Goal: Information Seeking & Learning: Find specific fact

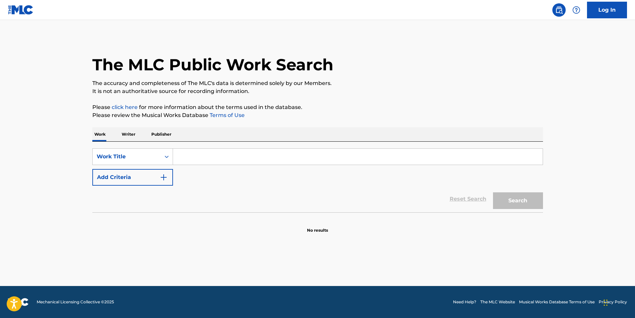
click at [113, 178] on button "Add Criteria" at bounding box center [132, 177] width 81 height 17
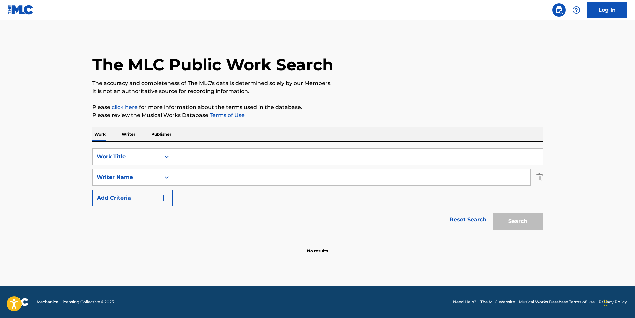
click at [238, 161] on input "Search Form" at bounding box center [358, 157] width 370 height 16
paste input "Tormented"
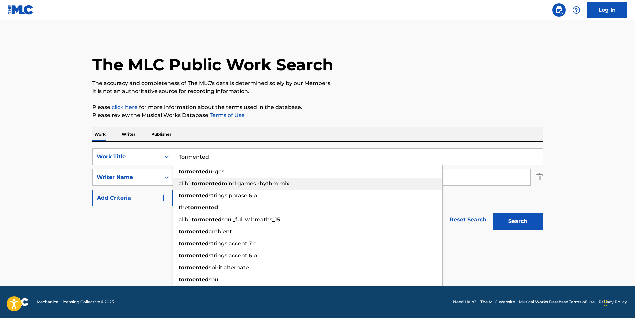
click at [288, 182] on span "mind games rhythm mix" at bounding box center [256, 183] width 68 height 6
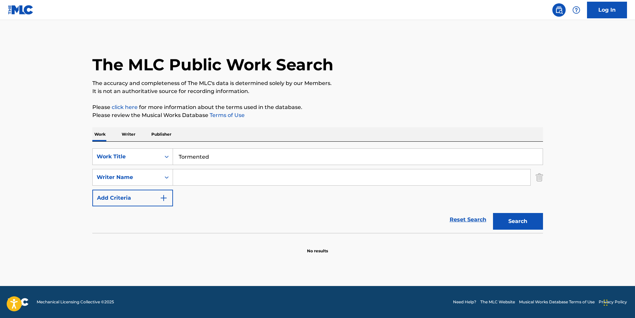
type input "alibi-tormented mind games rhythm mix"
click at [236, 180] on input "Search Form" at bounding box center [351, 177] width 357 height 16
paste input "Mortician"
type input "Mortician"
click at [398, 66] on div "The MLC Public Work Search" at bounding box center [317, 61] width 451 height 49
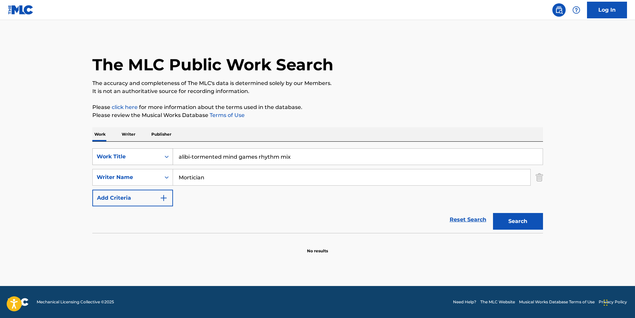
drag, startPoint x: 298, startPoint y: 158, endPoint x: 137, endPoint y: 155, distance: 161.7
click at [134, 158] on div "SearchWithCriteria85c8a21f-b1e7-4037-8080-9aef7754ed7c Work Title alibi-torment…" at bounding box center [317, 156] width 451 height 17
paste input "Tormented"
type input "Tormented"
click at [303, 116] on p "Please review the Musical Works Database Terms of Use" at bounding box center [317, 115] width 451 height 8
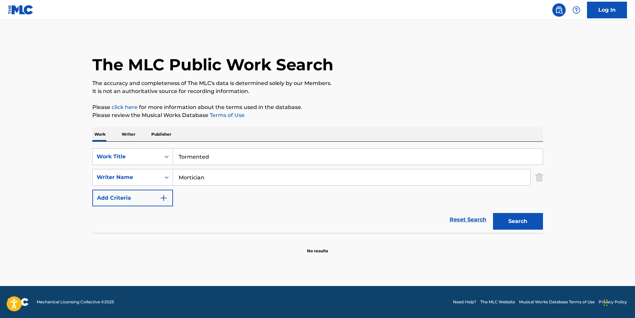
click at [508, 220] on button "Search" at bounding box center [518, 221] width 50 height 17
drag, startPoint x: 230, startPoint y: 181, endPoint x: 402, endPoint y: 96, distance: 191.6
click at [0, 179] on html "Accessibility Screen-Reader Guide, Feedback, and Issue Reporting | New window C…" at bounding box center [317, 159] width 635 height 318
paste input "[PERSON_NAME]"
click at [435, 84] on p "The accuracy and completeness of The MLC's data is determined solely by our Mem…" at bounding box center [317, 83] width 451 height 8
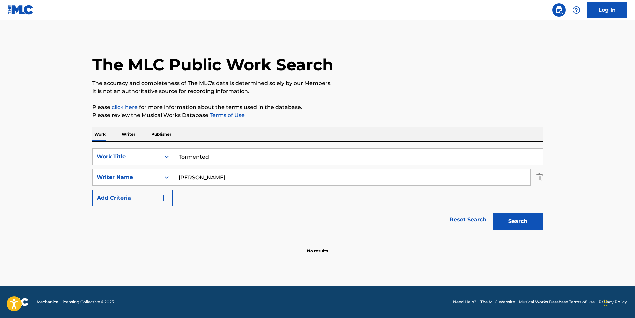
click at [506, 227] on button "Search" at bounding box center [518, 221] width 50 height 17
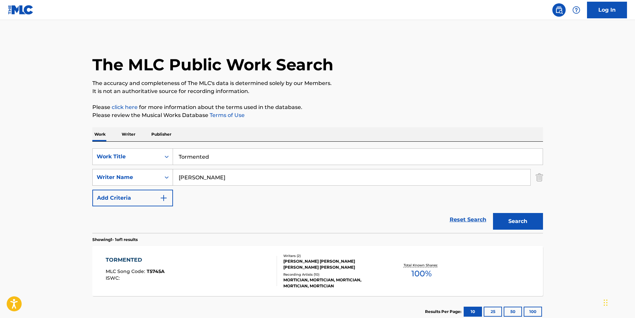
drag, startPoint x: 262, startPoint y: 179, endPoint x: 118, endPoint y: 179, distance: 144.0
click at [118, 179] on div "SearchWithCriteria3c281b43-550c-45dd-962a-17f6a4709eb5 Writer Name [PERSON_NAME]" at bounding box center [317, 177] width 451 height 17
paste input "[PERSON_NAME]"
type input "[PERSON_NAME]"
click at [405, 72] on div "The MLC Public Work Search" at bounding box center [317, 61] width 451 height 49
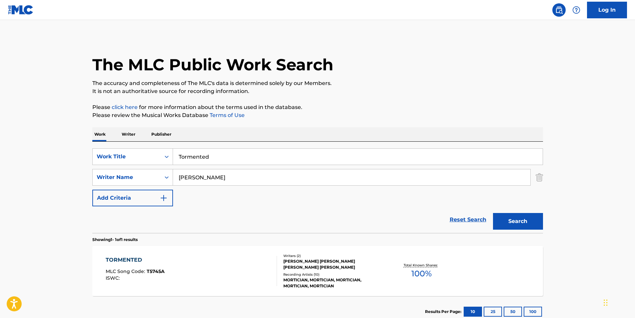
click at [518, 217] on button "Search" at bounding box center [518, 221] width 50 height 17
click at [134, 286] on div "TORMENTED MLC Song Code : T5745A ISWC :" at bounding box center [135, 271] width 59 height 30
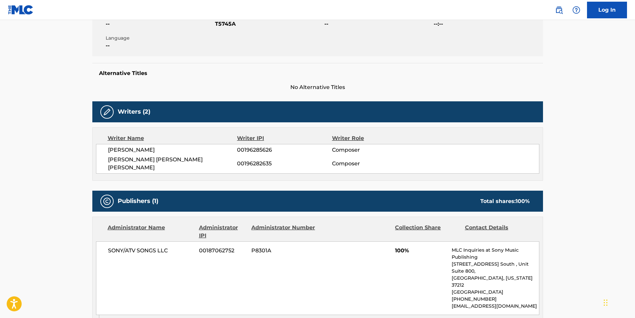
scroll to position [33, 0]
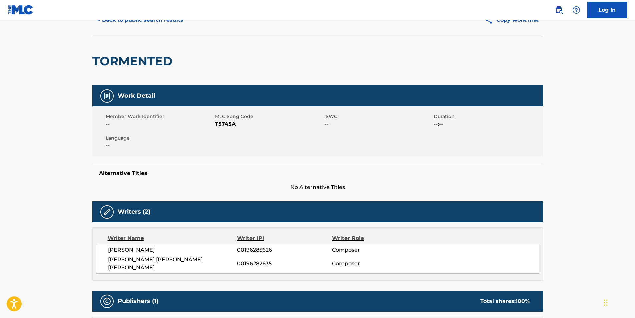
click at [131, 23] on button "< Back to public search results" at bounding box center [140, 20] width 96 height 17
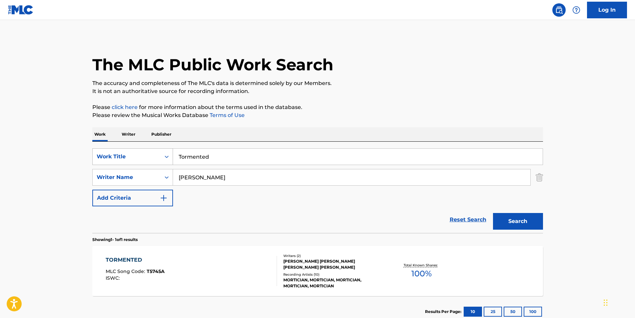
drag, startPoint x: 237, startPoint y: 159, endPoint x: 429, endPoint y: 64, distance: 213.8
click at [115, 157] on div "SearchWithCriteria85c8a21f-b1e7-4037-8080-9aef7754ed7c Work Title Tormented" at bounding box center [317, 156] width 451 height 17
paste input "Obliteration"
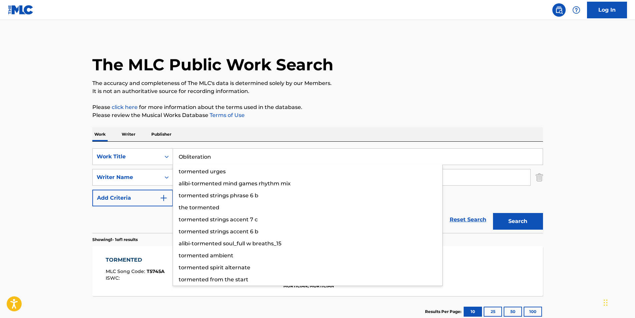
type input "Obliteration"
click at [534, 44] on div "The MLC Public Work Search" at bounding box center [317, 61] width 451 height 49
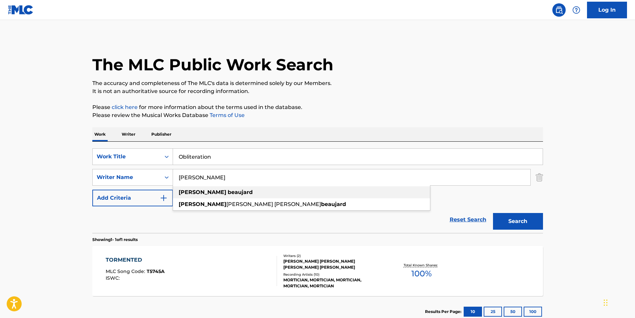
paste input "Mortician"
drag, startPoint x: 258, startPoint y: 177, endPoint x: 155, endPoint y: 194, distance: 104.4
click at [155, 194] on div "SearchWithCriteria85c8a21f-b1e7-4037-8080-9aef7754ed7c Work Title Obliteration …" at bounding box center [317, 177] width 451 height 58
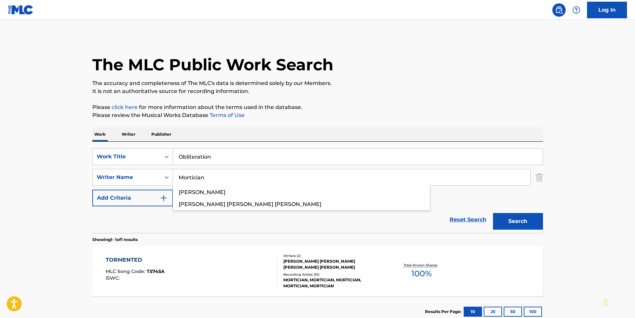
click at [314, 84] on p "The accuracy and completeness of The MLC's data is determined solely by our Mem…" at bounding box center [317, 83] width 451 height 8
click at [510, 224] on button "Search" at bounding box center [518, 221] width 50 height 17
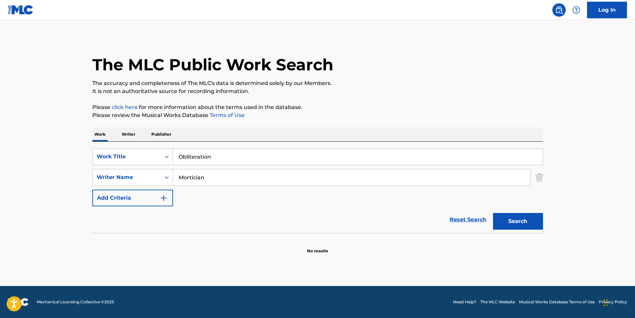
drag, startPoint x: 220, startPoint y: 175, endPoint x: 133, endPoint y: 188, distance: 88.3
click at [132, 188] on div "SearchWithCriteria85c8a21f-b1e7-4037-8080-9aef7754ed7c Work Title Obliteration …" at bounding box center [317, 177] width 451 height 58
paste input "[PERSON_NAME]"
click at [355, 117] on p "Please review the Musical Works Database Terms of Use" at bounding box center [317, 115] width 451 height 8
click at [513, 223] on button "Search" at bounding box center [518, 221] width 50 height 17
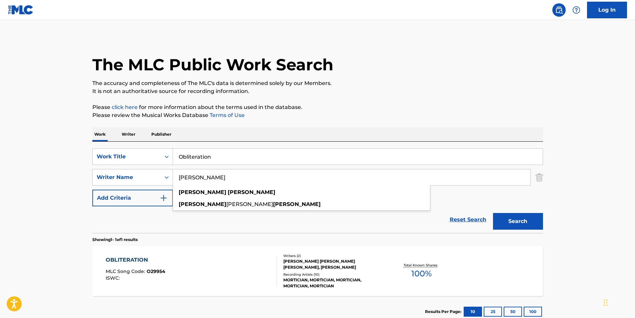
drag, startPoint x: 274, startPoint y: 172, endPoint x: 147, endPoint y: 189, distance: 128.6
click at [147, 189] on div "SearchWithCriteria85c8a21f-b1e7-4037-8080-9aef7754ed7c Work Title Obliteration …" at bounding box center [317, 177] width 451 height 58
paste input "[PERSON_NAME]"
type input "[PERSON_NAME]"
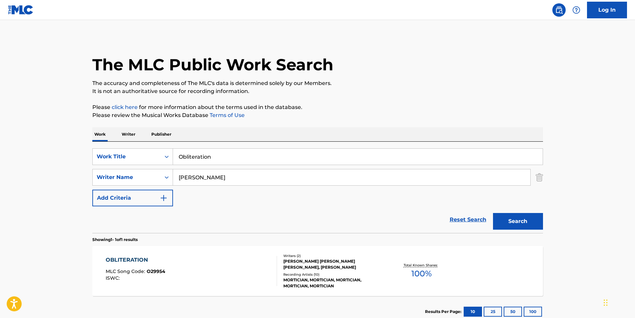
click at [293, 118] on p "Please review the Musical Works Database Terms of Use" at bounding box center [317, 115] width 451 height 8
click at [506, 223] on button "Search" at bounding box center [518, 221] width 50 height 17
click at [207, 275] on div "OBLITERATION MLC Song Code : O29954 ISWC :" at bounding box center [191, 271] width 171 height 30
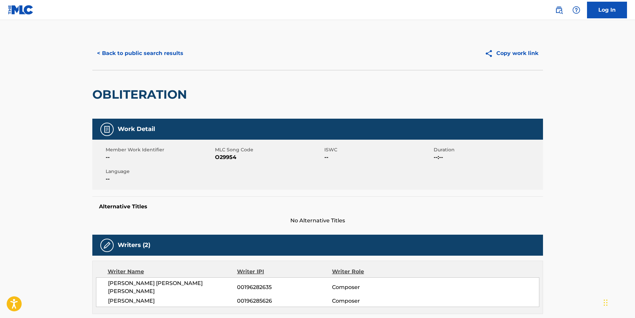
click at [106, 50] on button "< Back to public search results" at bounding box center [140, 53] width 96 height 17
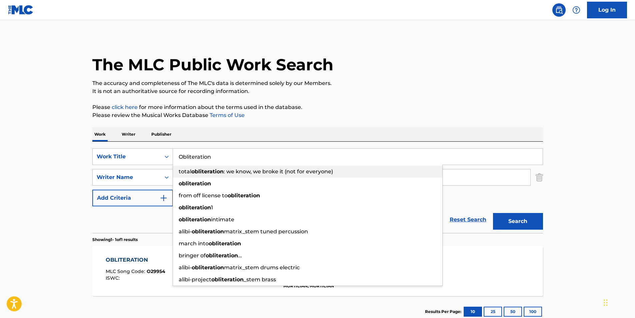
drag, startPoint x: 231, startPoint y: 162, endPoint x: 199, endPoint y: 167, distance: 32.4
click at [96, 170] on div "SearchWithCriteria85c8a21f-b1e7-4037-8080-9aef7754ed7c Work Title Obliteration …" at bounding box center [317, 177] width 451 height 58
paste input "TE RECORDARE"
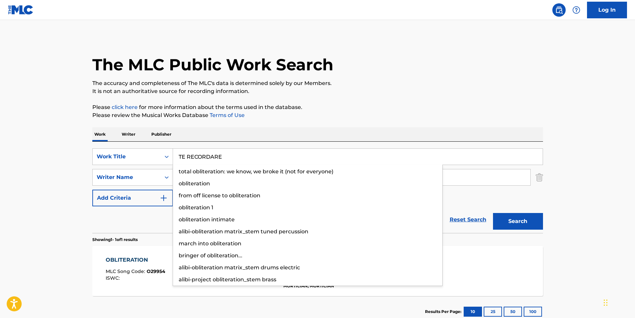
type input "TE RECORDARE"
click at [414, 129] on div "Work Writer Publisher" at bounding box center [317, 134] width 451 height 14
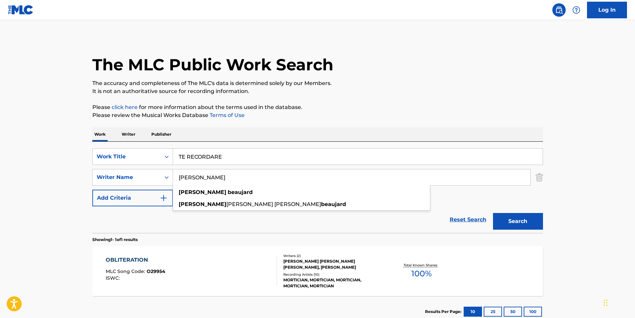
paste input "[PERSON_NAME]"
drag, startPoint x: 247, startPoint y: 177, endPoint x: 47, endPoint y: 184, distance: 200.2
click at [47, 184] on main "The MLC Public Work Search The accuracy and completeness of The MLC's data is d…" at bounding box center [317, 175] width 635 height 311
click at [308, 112] on p "Please review the Musical Works Database Terms of Use" at bounding box center [317, 115] width 451 height 8
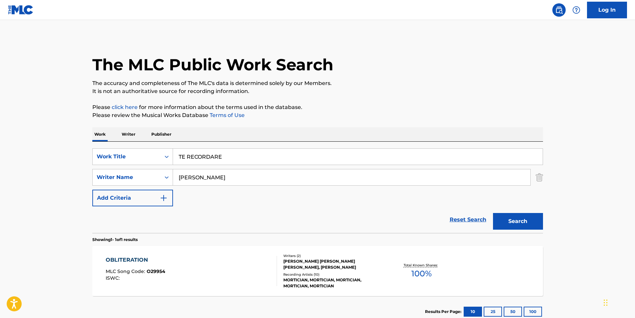
click at [521, 223] on button "Search" at bounding box center [518, 221] width 50 height 17
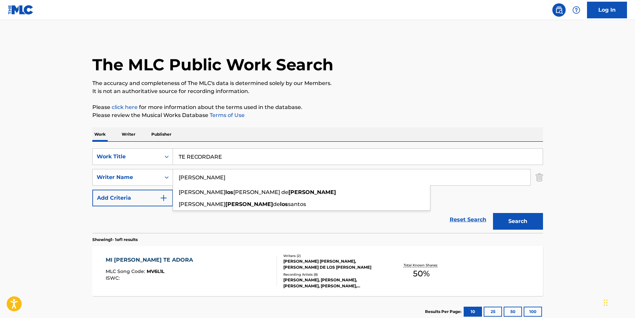
drag, startPoint x: 225, startPoint y: 177, endPoint x: 198, endPoint y: 152, distance: 36.3
click at [132, 179] on div "SearchWithCriteria3c281b43-550c-45dd-962a-17f6a4709eb5 Writer Name [PERSON_NAME…" at bounding box center [317, 177] width 451 height 17
paste input "[PERSON_NAME] [PERSON_NAME]"
click at [357, 108] on p "Please click here for more information about the terms used in the database." at bounding box center [317, 107] width 451 height 8
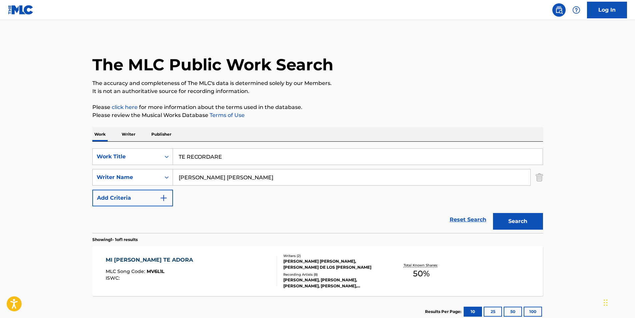
click at [533, 223] on button "Search" at bounding box center [518, 221] width 50 height 17
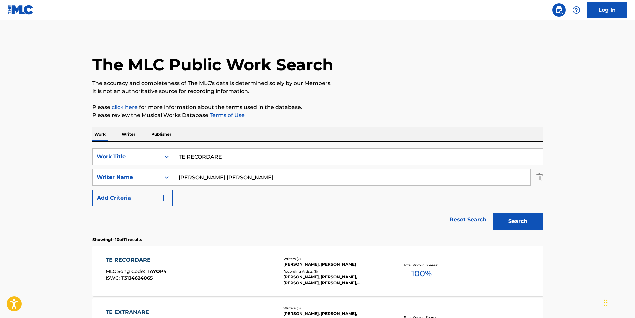
scroll to position [100, 0]
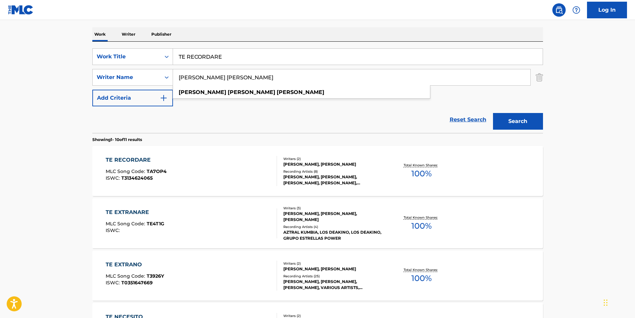
drag, startPoint x: 276, startPoint y: 77, endPoint x: 128, endPoint y: 99, distance: 149.3
click at [87, 99] on div "The MLC Public Work Search The accuracy and completeness of The MLC's data is d…" at bounding box center [317, 319] width 467 height 765
paste input "[PERSON_NAME]"
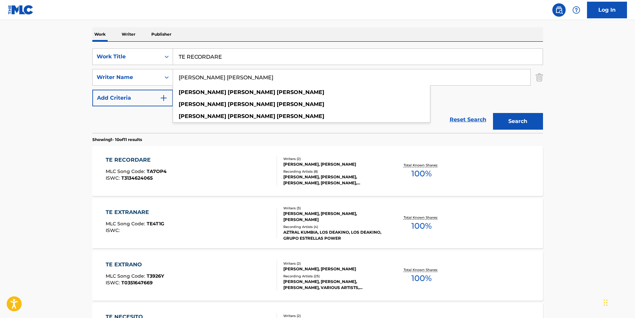
type input "[PERSON_NAME] [PERSON_NAME]"
click at [535, 125] on button "Search" at bounding box center [518, 121] width 50 height 17
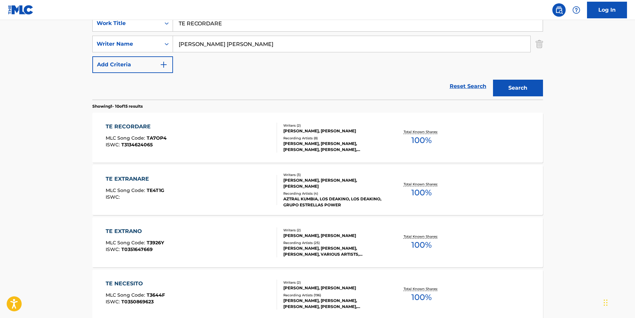
scroll to position [233, 0]
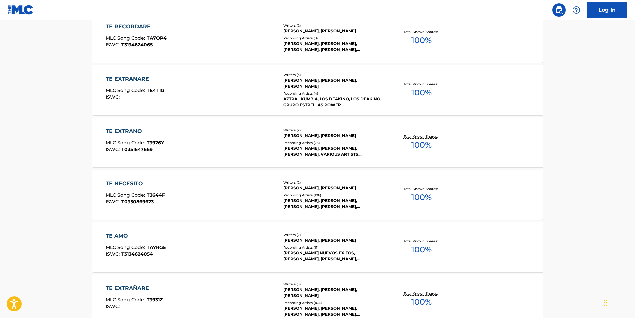
click at [130, 55] on div "TE RECORDARE MLC Song Code : TA7OP4 ISWC : T3134624065 Writers ( 2 ) [PERSON_NA…" at bounding box center [317, 38] width 451 height 50
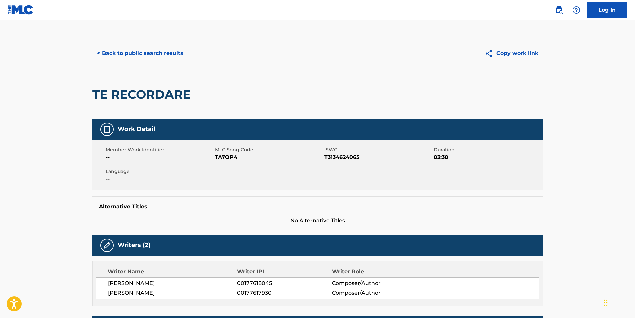
click at [115, 55] on button "< Back to public search results" at bounding box center [140, 53] width 96 height 17
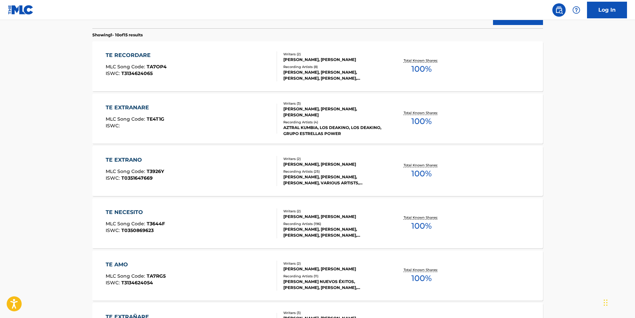
scroll to position [38, 0]
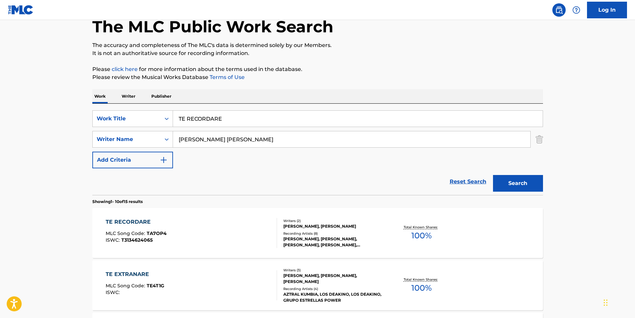
drag, startPoint x: 260, startPoint y: 114, endPoint x: 234, endPoint y: 88, distance: 36.8
click at [104, 115] on div "SearchWithCriteria85c8a21f-b1e7-4037-8080-9aef7754ed7c Work Title TE RECORDARE" at bounding box center [317, 118] width 451 height 17
paste input "Beautiful [GEOGRAPHIC_DATA]"
type input "Beautiful [GEOGRAPHIC_DATA]"
click at [388, 67] on p "Please click here for more information about the terms used in the database." at bounding box center [317, 69] width 451 height 8
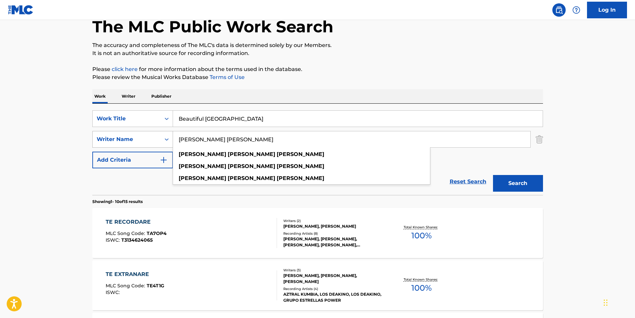
drag, startPoint x: 288, startPoint y: 140, endPoint x: 138, endPoint y: 141, distance: 149.7
click at [129, 147] on div "SearchWithCriteria3c281b43-550c-45dd-962a-17f6a4709eb5 Writer Name [PERSON_NAME…" at bounding box center [317, 139] width 451 height 17
paste input "The Merrymen"
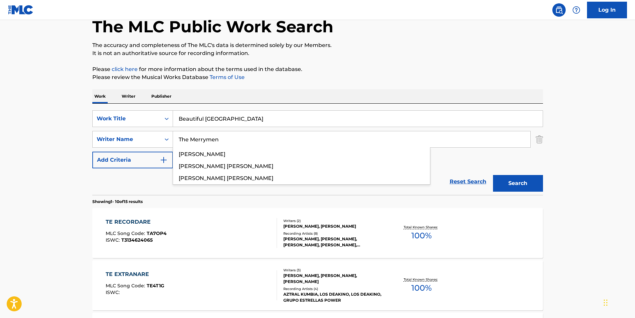
click at [354, 45] on p "The accuracy and completeness of The MLC's data is determined solely by our Mem…" at bounding box center [317, 45] width 451 height 8
click at [541, 184] on button "Search" at bounding box center [518, 183] width 50 height 17
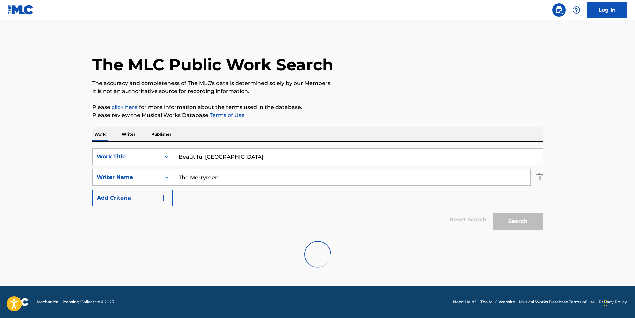
scroll to position [0, 0]
drag, startPoint x: 249, startPoint y: 182, endPoint x: 103, endPoint y: 186, distance: 146.4
click at [103, 186] on div "SearchWithCriteria85c8a21f-b1e7-4037-8080-9aef7754ed7c Work Title Beautiful [GE…" at bounding box center [317, 177] width 451 height 58
paste input "[PERSON_NAME]"
click at [310, 104] on p "Please click here for more information about the terms used in the database." at bounding box center [317, 107] width 451 height 8
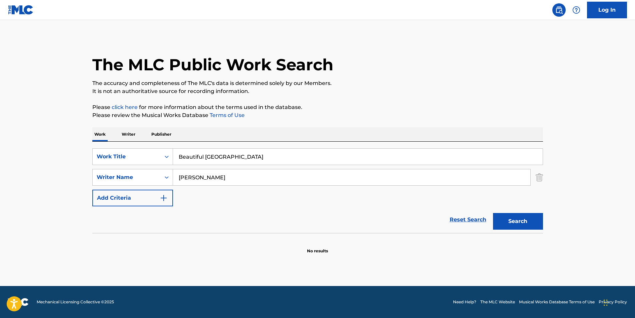
click at [506, 225] on button "Search" at bounding box center [518, 221] width 50 height 17
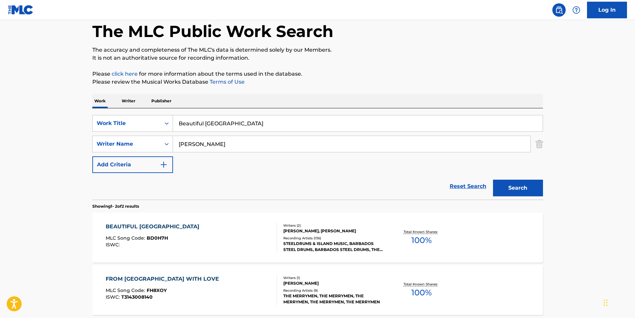
scroll to position [67, 0]
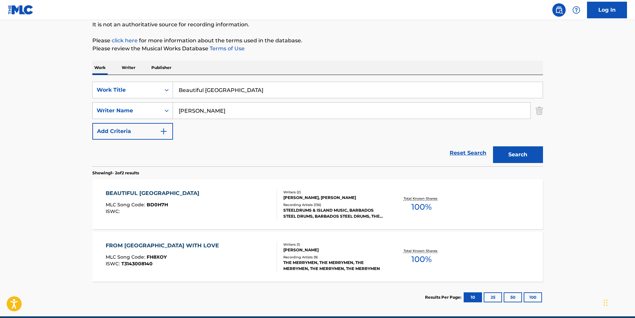
drag, startPoint x: 252, startPoint y: 102, endPoint x: 140, endPoint y: 113, distance: 112.6
click at [142, 112] on div "SearchWithCriteria85c8a21f-b1e7-4037-8080-9aef7754ed7c Work Title Beautiful [GE…" at bounding box center [317, 111] width 451 height 58
drag, startPoint x: 140, startPoint y: 113, endPoint x: 16, endPoint y: 168, distance: 135.5
click at [16, 168] on main "The MLC Public Work Search The accuracy and completeness of The MLC's data is d…" at bounding box center [317, 134] width 635 height 363
drag, startPoint x: 229, startPoint y: 111, endPoint x: 30, endPoint y: 118, distance: 199.2
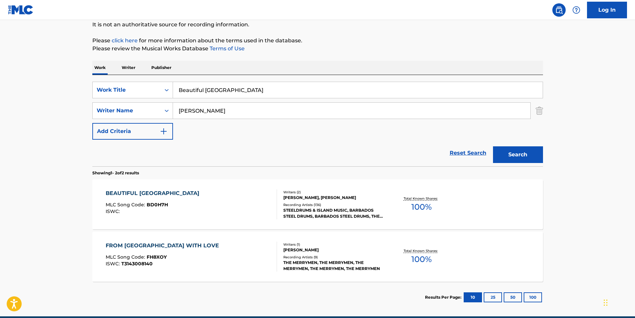
click at [30, 118] on main "The MLC Public Work Search The accuracy and completeness of The MLC's data is d…" at bounding box center [317, 134] width 635 height 363
paste input "[PERSON_NAME]"
drag, startPoint x: 183, startPoint y: 110, endPoint x: -1, endPoint y: 132, distance: 185.7
click at [0, 132] on html "Accessibility Screen-Reader Guide, Feedback, and Issue Reporting | New window C…" at bounding box center [317, 92] width 635 height 318
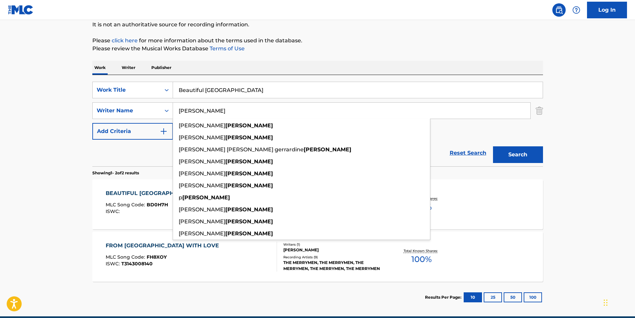
type input "[PERSON_NAME]"
click at [519, 156] on button "Search" at bounding box center [518, 154] width 50 height 17
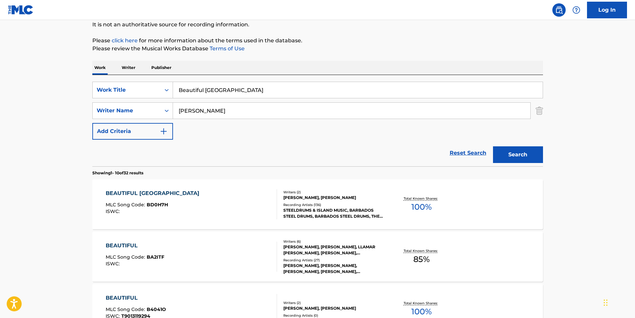
click at [235, 191] on div "BEAUTIFUL BARBADOS MLC Song Code : BD0H7H ISWC :" at bounding box center [191, 204] width 171 height 30
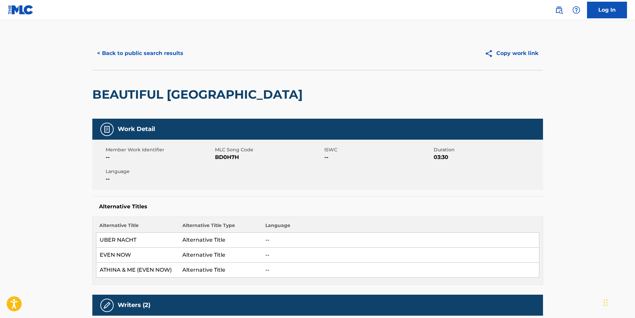
click at [231, 160] on span "BD0H7H" at bounding box center [269, 157] width 108 height 8
copy span "BD0H7H"
click at [110, 49] on button "< Back to public search results" at bounding box center [140, 53] width 96 height 17
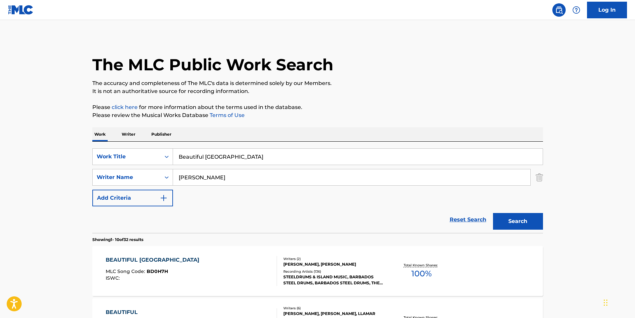
scroll to position [67, 0]
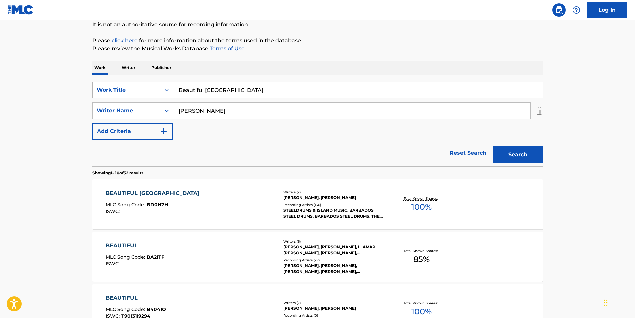
drag, startPoint x: 250, startPoint y: 92, endPoint x: 120, endPoint y: 92, distance: 130.0
click at [121, 92] on div "SearchWithCriteria85c8a21f-b1e7-4037-8080-9aef7754ed7c Work Title Beautiful [GE…" at bounding box center [317, 90] width 451 height 17
paste input "Sleep Cycles & Ritual"
type input "Sleep Cycles & Rituals"
drag, startPoint x: 55, startPoint y: 132, endPoint x: 50, endPoint y: 132, distance: 5.3
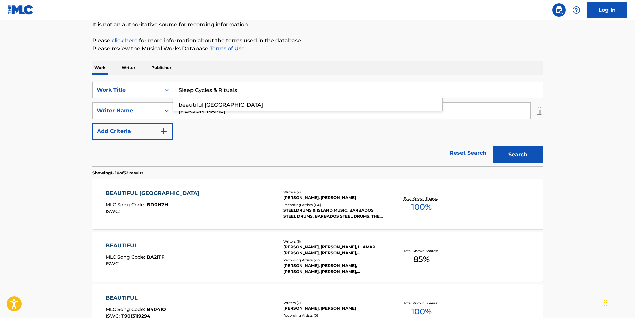
drag, startPoint x: 242, startPoint y: 110, endPoint x: 124, endPoint y: 117, distance: 118.6
click at [124, 117] on div "SearchWithCriteria3c281b43-550c-45dd-962a-17f6a4709eb5 Writer Name [PERSON_NAME]" at bounding box center [317, 110] width 451 height 17
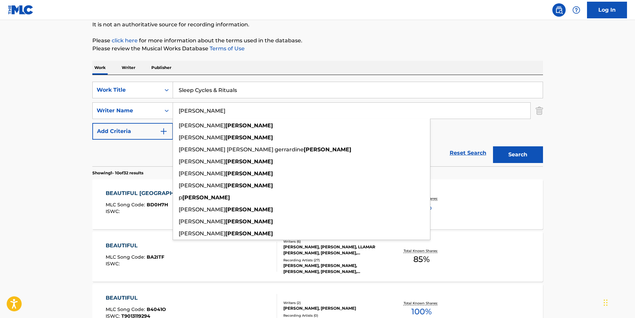
paste input "[PERSON_NAME]"
click at [376, 14] on nav "Log In" at bounding box center [317, 10] width 635 height 20
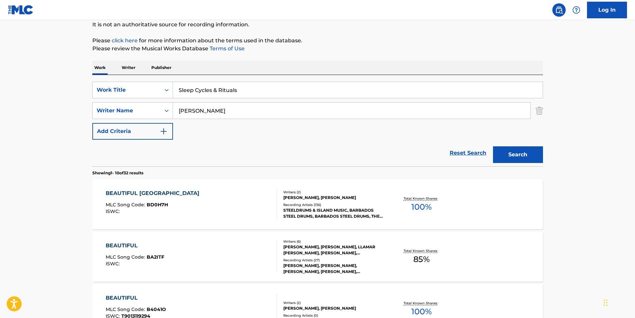
click at [533, 157] on button "Search" at bounding box center [518, 154] width 50 height 17
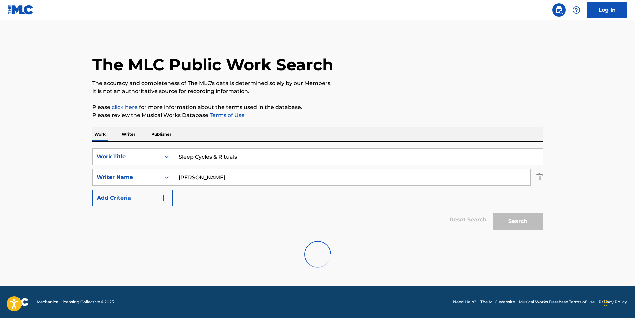
scroll to position [0, 0]
paste input "[PERSON_NAME] [PERSON_NAME]"
drag, startPoint x: 219, startPoint y: 182, endPoint x: 113, endPoint y: 193, distance: 106.6
click at [113, 194] on div "SearchWithCriteria85c8a21f-b1e7-4037-8080-9aef7754ed7c Work Title Sleep Cycles …" at bounding box center [317, 177] width 451 height 58
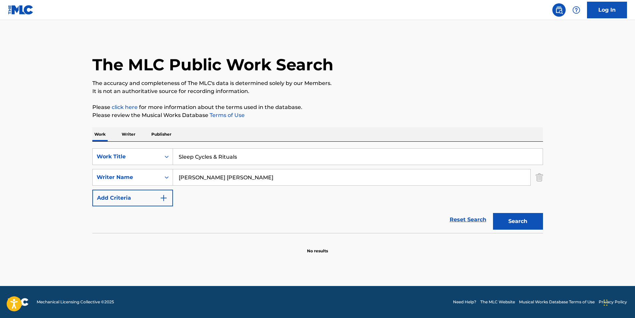
type input "[PERSON_NAME] [PERSON_NAME]"
drag, startPoint x: 478, startPoint y: 52, endPoint x: 478, endPoint y: 65, distance: 13.0
click at [478, 52] on div "The MLC Public Work Search" at bounding box center [317, 61] width 451 height 49
click at [522, 221] on button "Search" at bounding box center [518, 221] width 50 height 17
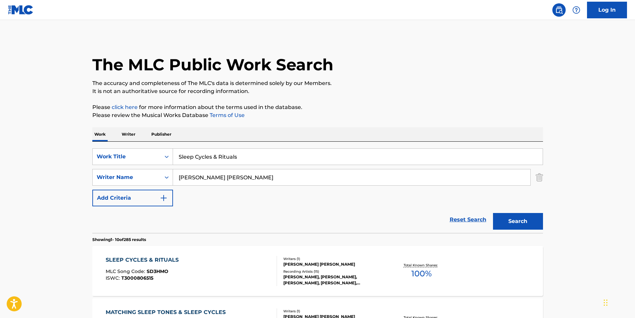
scroll to position [133, 0]
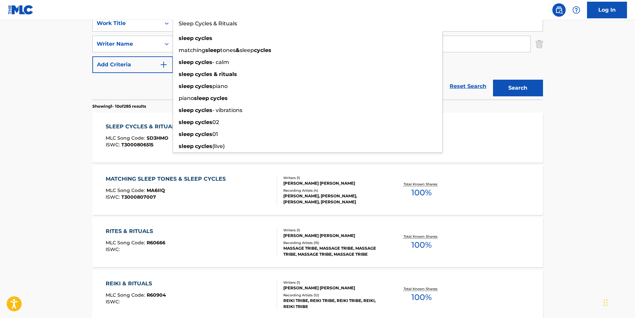
click at [216, 24] on input "Sleep Cycles & Rituals" at bounding box center [358, 23] width 370 height 16
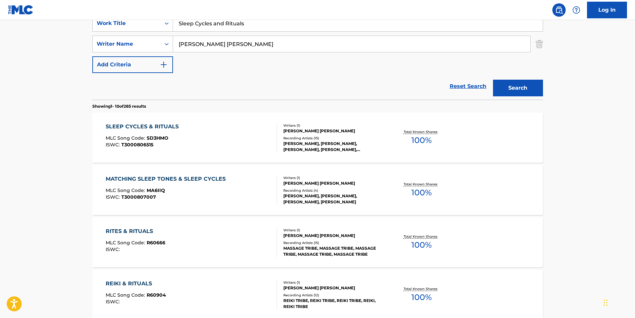
type input "Sleep Cycles and Rituals"
click at [493, 80] on button "Search" at bounding box center [518, 88] width 50 height 17
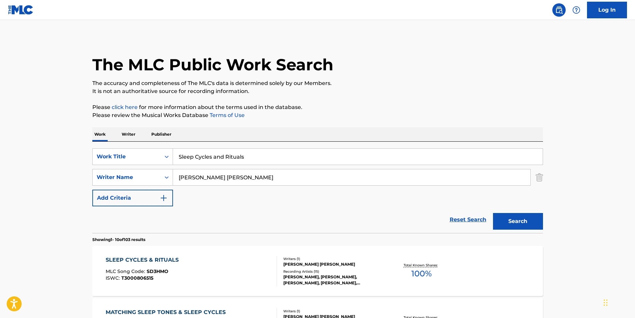
scroll to position [67, 0]
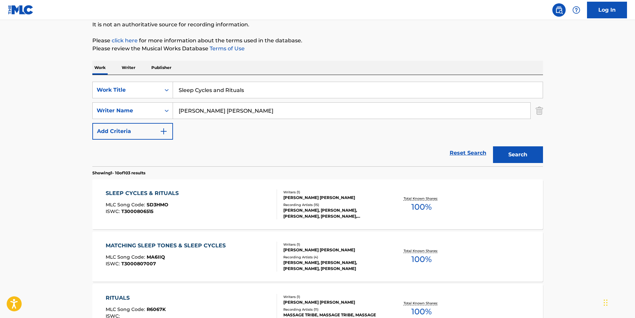
click at [140, 201] on div "SLEEP CYCLES & RITUALS MLC Song Code : SD3HMO ISWC : T3000806515" at bounding box center [144, 204] width 76 height 30
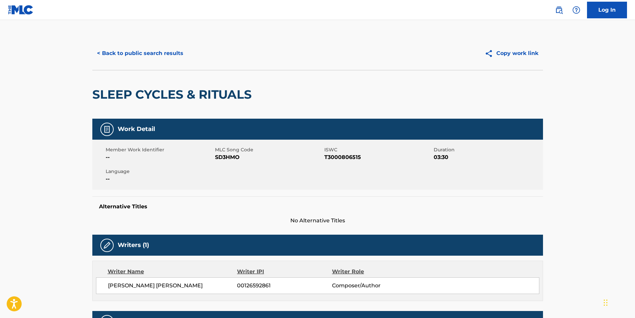
click at [167, 57] on button "< Back to public search results" at bounding box center [140, 53] width 96 height 17
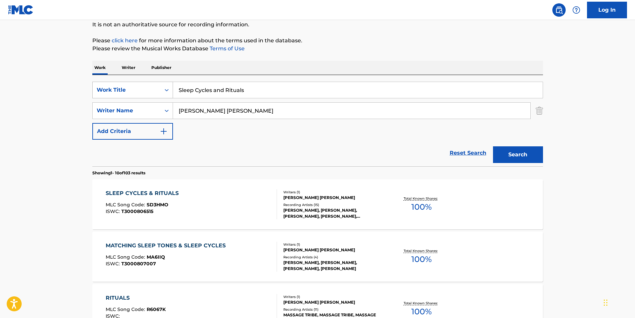
paste input "hamanic Ritual"
drag, startPoint x: 265, startPoint y: 92, endPoint x: 74, endPoint y: 100, distance: 190.6
click at [126, 91] on div "SearchWithCriteria85c8a21f-b1e7-4037-8080-9aef7754ed7c Work Title Shamanic Ritu…" at bounding box center [317, 90] width 451 height 17
type input "[DEMOGRAPHIC_DATA] Ritual"
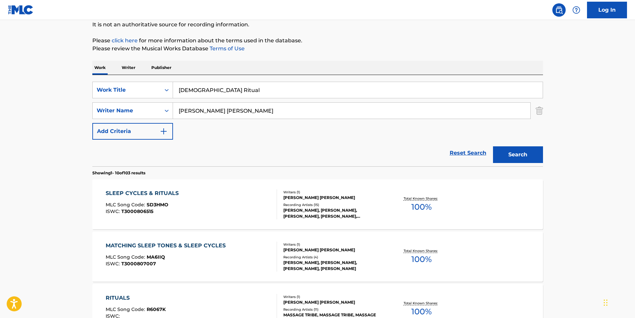
drag, startPoint x: 244, startPoint y: 112, endPoint x: 70, endPoint y: 131, distance: 175.1
paste input "Sleep Tribe"
click at [308, 46] on p "Please review the Musical Works Database Terms of Use" at bounding box center [317, 49] width 451 height 8
click at [510, 152] on button "Search" at bounding box center [518, 154] width 50 height 17
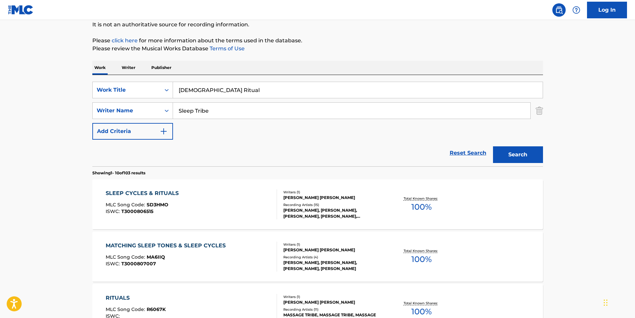
scroll to position [0, 0]
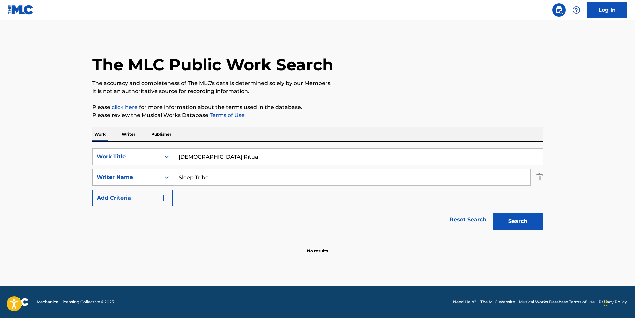
paste input "[PERSON_NAME] [PERSON_NAME]"
drag, startPoint x: 245, startPoint y: 172, endPoint x: 162, endPoint y: 183, distance: 83.1
click at [162, 183] on div "SearchWithCriteria3c281b43-550c-45dd-962a-17f6a4709eb5 Writer Name Sleep Tribe" at bounding box center [317, 177] width 451 height 17
type input "[PERSON_NAME] [PERSON_NAME]"
click at [403, 79] on div "The MLC Public Work Search" at bounding box center [317, 61] width 451 height 49
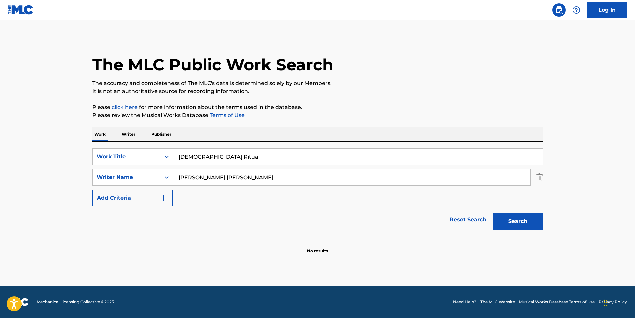
click at [517, 218] on button "Search" at bounding box center [518, 221] width 50 height 17
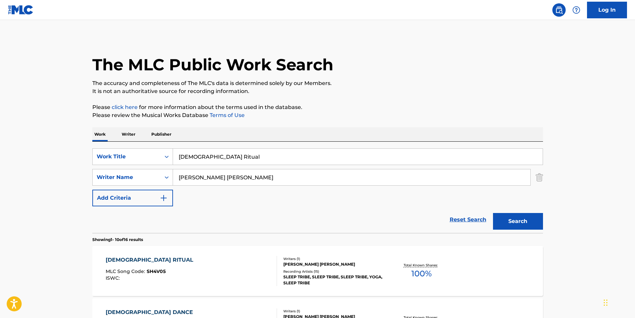
scroll to position [100, 0]
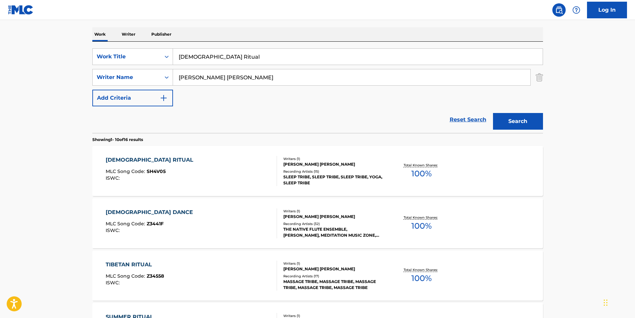
click at [164, 179] on div "ISWC :" at bounding box center [151, 178] width 91 height 5
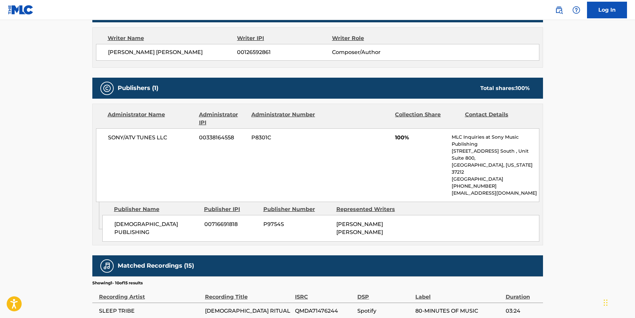
scroll to position [33, 0]
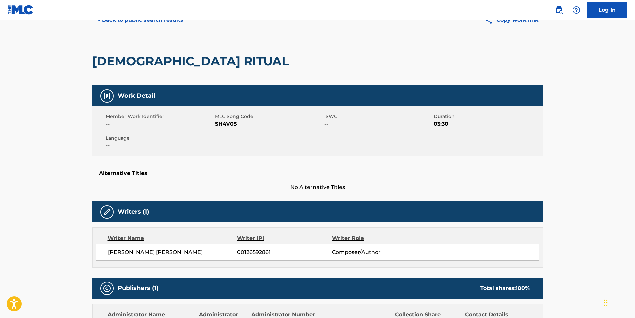
click at [164, 21] on button "< Back to public search results" at bounding box center [140, 20] width 96 height 17
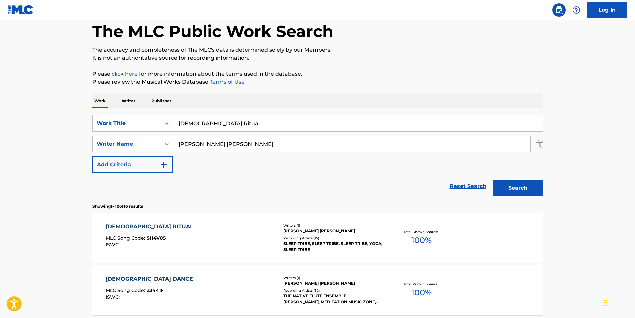
scroll to position [100, 0]
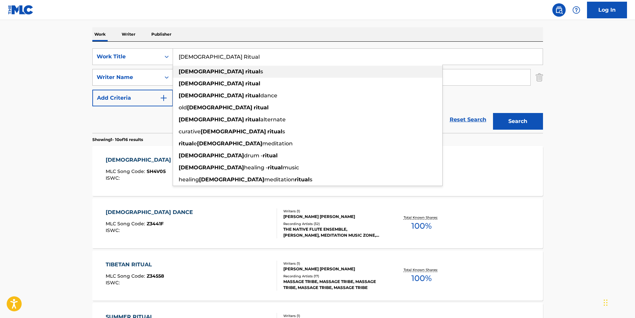
paste input "ALTWATER FOR BLOOD"
drag, startPoint x: 243, startPoint y: 56, endPoint x: 102, endPoint y: 79, distance: 143.6
click at [104, 78] on div "SearchWithCriteria85c8a21f-b1e7-4037-8080-9aef7754ed7c Work Title [DEMOGRAPHIC_…" at bounding box center [317, 77] width 451 height 58
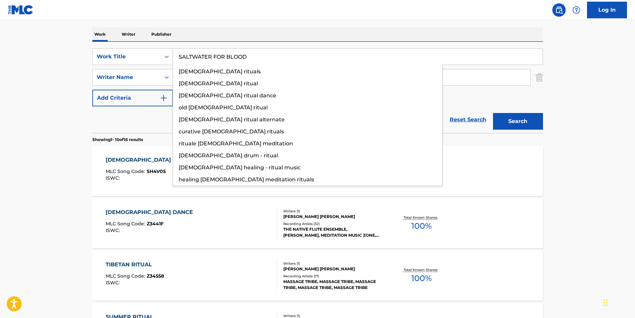
type input "SALTWATER FOR BLOOD"
click at [75, 101] on main "The MLC Public Work Search The accuracy and completeness of The MLC's data is d…" at bounding box center [317, 312] width 635 height 785
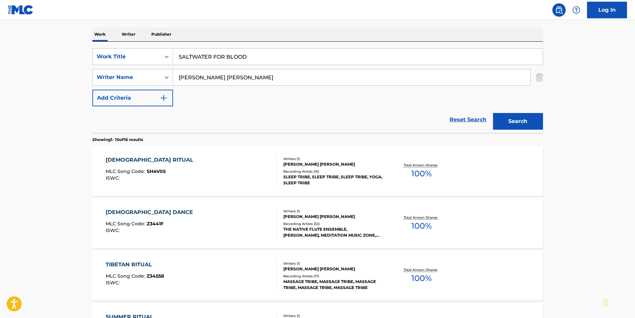
drag, startPoint x: 256, startPoint y: 78, endPoint x: 419, endPoint y: 78, distance: 163.4
click at [101, 78] on div "SearchWithCriteria3c281b43-550c-45dd-962a-17f6a4709eb5 Writer Name [PERSON_NAME…" at bounding box center [317, 77] width 451 height 17
paste input "Hotel Books"
click at [507, 126] on button "Search" at bounding box center [518, 121] width 50 height 17
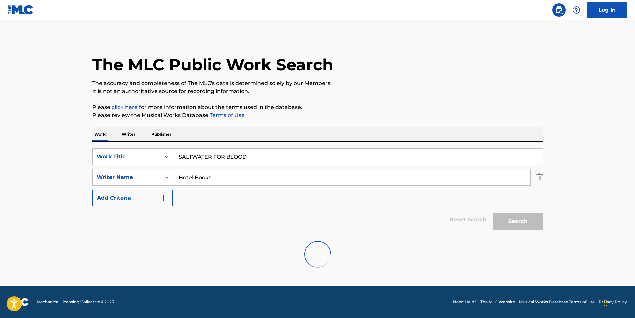
scroll to position [0, 0]
drag, startPoint x: 288, startPoint y: 181, endPoint x: 123, endPoint y: 191, distance: 165.4
click at [121, 191] on div "SearchWithCriteria85c8a21f-b1e7-4037-8080-9aef7754ed7c Work Title SALTWATER FOR…" at bounding box center [317, 177] width 451 height 58
paste input "[PERSON_NAME]"
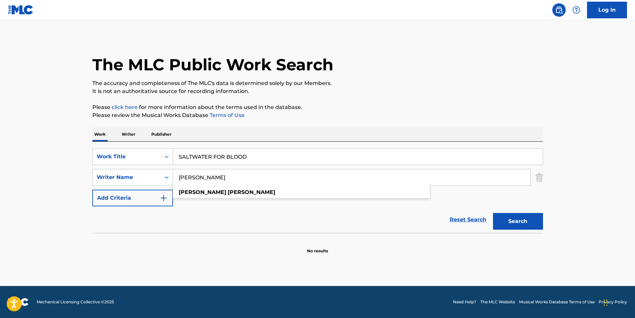
click at [320, 110] on p "Please click here for more information about the terms used in the database." at bounding box center [317, 107] width 451 height 8
click at [510, 225] on button "Search" at bounding box center [518, 221] width 50 height 17
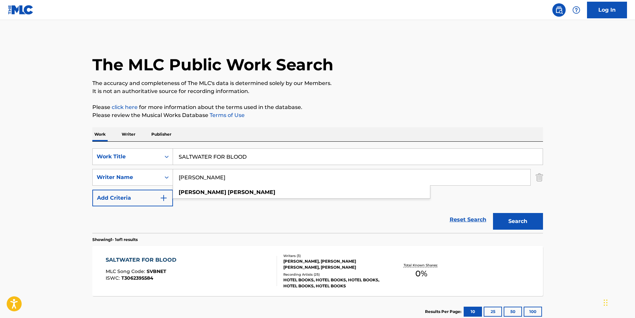
paste input "[PERSON_NAME] [PERSON_NAME]"
drag, startPoint x: 302, startPoint y: 184, endPoint x: 279, endPoint y: 130, distance: 58.8
click at [106, 184] on div "SearchWithCriteria3c281b43-550c-45dd-962a-17f6a4709eb5 Writer Name [PERSON_NAME…" at bounding box center [317, 177] width 451 height 17
click at [282, 128] on div "Work Writer Publisher" at bounding box center [317, 134] width 451 height 14
click at [518, 217] on button "Search" at bounding box center [518, 221] width 50 height 17
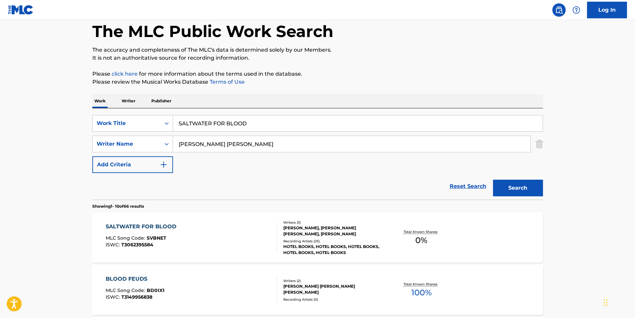
scroll to position [67, 0]
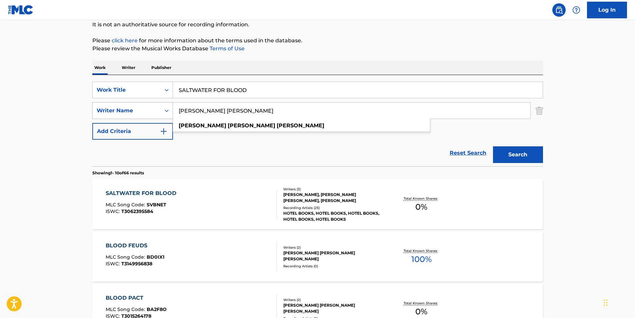
drag, startPoint x: 245, startPoint y: 111, endPoint x: 128, endPoint y: 118, distance: 116.5
click at [128, 118] on div "SearchWithCriteria3c281b43-550c-45dd-962a-17f6a4709eb5 Writer Name [PERSON_NAME…" at bounding box center [317, 110] width 451 height 17
paste input "[PERSON_NAME]"
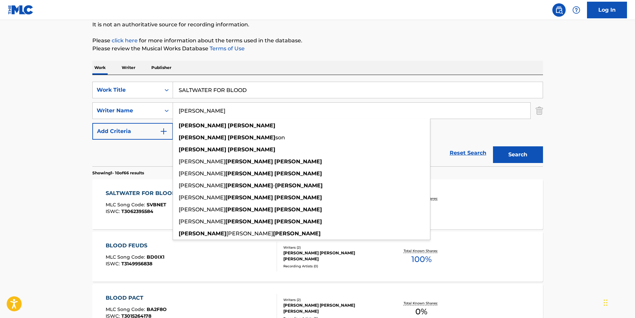
type input "[PERSON_NAME]"
click at [523, 151] on button "Search" at bounding box center [518, 154] width 50 height 17
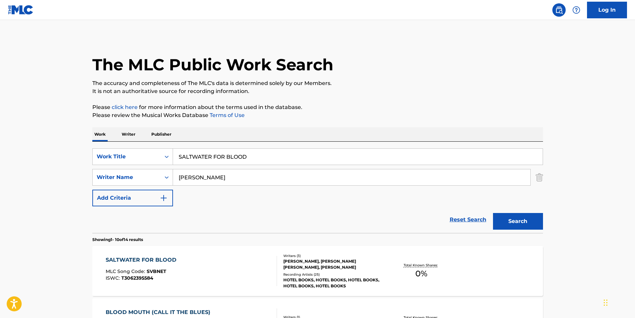
scroll to position [167, 0]
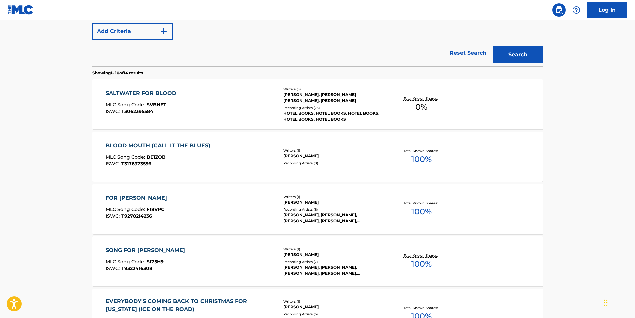
click at [204, 97] on div "SALTWATER FOR BLOOD MLC Song Code : SVBNET ISWC : T3062395584" at bounding box center [191, 104] width 171 height 30
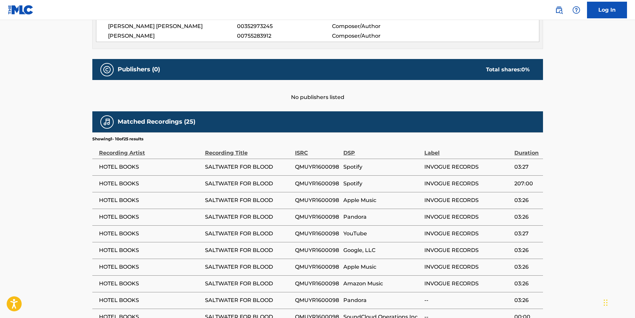
scroll to position [33, 0]
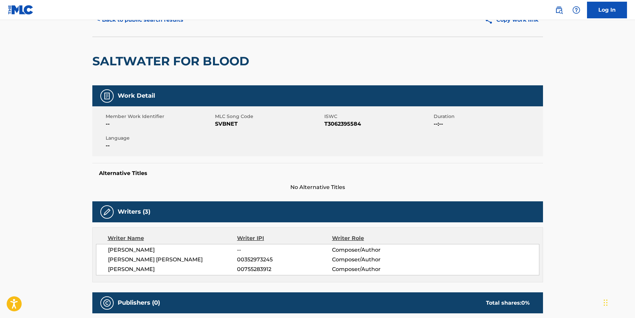
click at [218, 125] on span "SVBNET" at bounding box center [269, 124] width 108 height 8
copy span "SVBNET"
click at [105, 24] on button "< Back to public search results" at bounding box center [140, 20] width 96 height 17
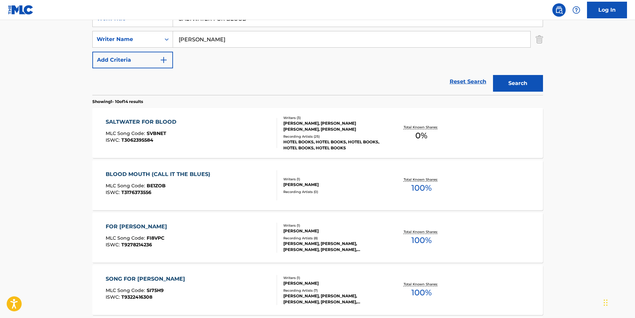
scroll to position [105, 0]
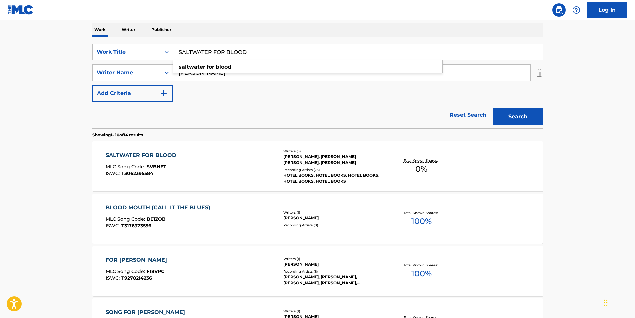
drag, startPoint x: 288, startPoint y: 53, endPoint x: 128, endPoint y: 62, distance: 160.0
click at [128, 62] on div "SearchWithCriteria85c8a21f-b1e7-4037-8080-9aef7754ed7c Work Title SALTWATER FOR…" at bounding box center [317, 73] width 451 height 58
paste input "ADDICTION"
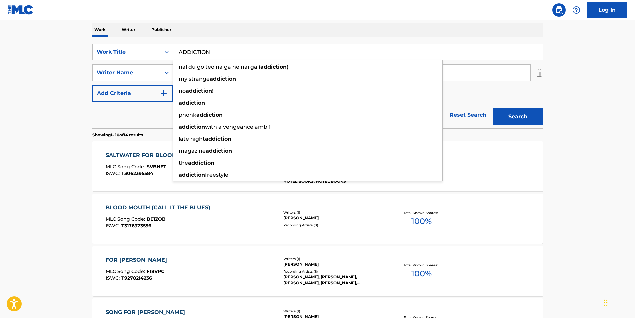
type input "ADDICTION"
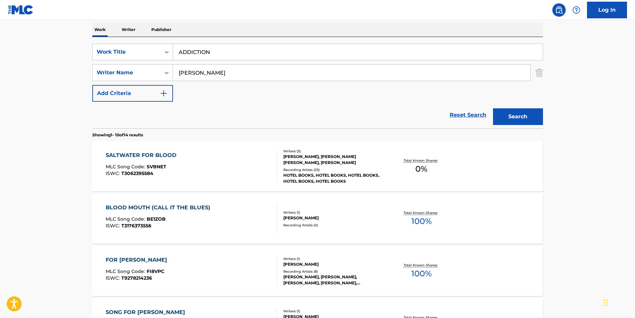
click at [0, 199] on html "Accessibility Screen-Reader Guide, Feedback, and Issue Reporting | New window C…" at bounding box center [317, 54] width 635 height 318
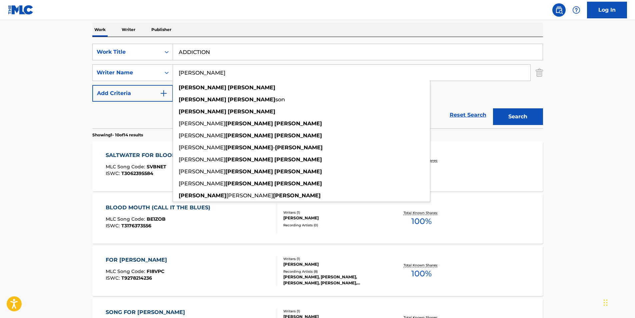
drag, startPoint x: 258, startPoint y: 76, endPoint x: 226, endPoint y: 82, distance: 32.6
click at [136, 82] on div "SearchWithCriteria85c8a21f-b1e7-4037-8080-9aef7754ed7c Work Title ADDICTION Sea…" at bounding box center [317, 73] width 451 height 58
paste input "ONIMXRU"
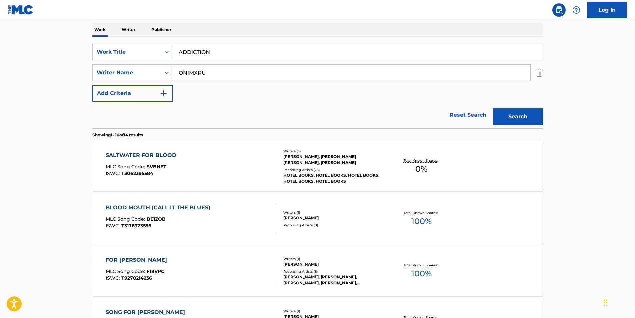
click at [522, 117] on button "Search" at bounding box center [518, 116] width 50 height 17
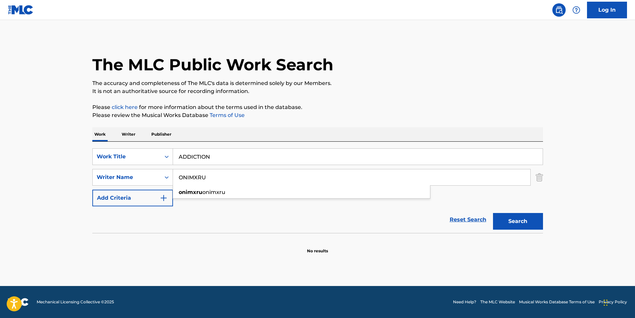
drag, startPoint x: 156, startPoint y: 179, endPoint x: 207, endPoint y: 156, distance: 55.8
click at [138, 179] on div "SearchWithCriteria3c281b43-550c-45dd-962a-17f6a4709eb5 Writer Name ONIMXRU onim…" at bounding box center [317, 177] width 451 height 17
paste input "sc xrd"
click at [362, 119] on div "The MLC Public Work Search The accuracy and completeness of The MLC's data is d…" at bounding box center [317, 145] width 467 height 217
drag, startPoint x: 502, startPoint y: 219, endPoint x: 551, endPoint y: 224, distance: 49.3
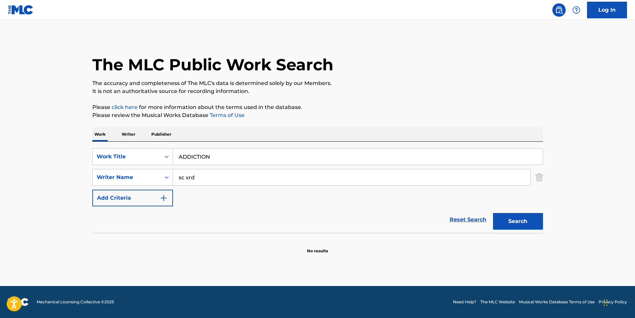
click at [502, 219] on button "Search" at bounding box center [518, 221] width 50 height 17
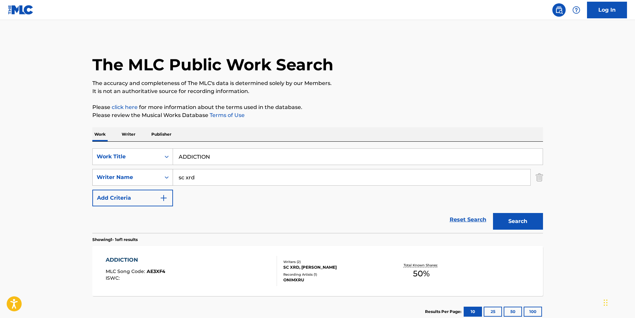
drag, startPoint x: 276, startPoint y: 174, endPoint x: 151, endPoint y: 180, distance: 125.2
click at [151, 180] on div "SearchWithCriteria3c281b43-550c-45dd-962a-17f6a4709eb5 Writer Name sc xrd" at bounding box center [317, 177] width 451 height 17
paste input "[PERSON_NAME]"
type input "[PERSON_NAME]"
click at [258, 142] on div "SearchWithCriteria85c8a21f-b1e7-4037-8080-9aef7754ed7c Work Title ADDICTION Sea…" at bounding box center [317, 187] width 451 height 91
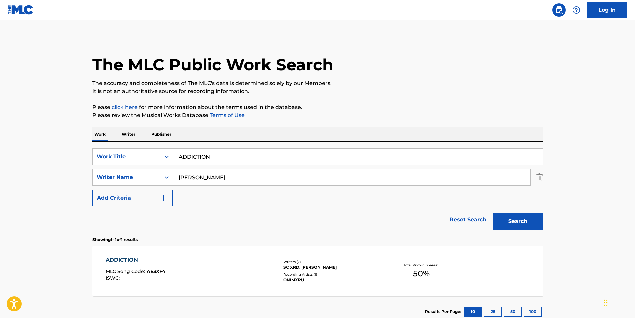
click at [518, 223] on button "Search" at bounding box center [518, 221] width 50 height 17
click at [155, 270] on span "AE3XF4" at bounding box center [156, 271] width 19 height 6
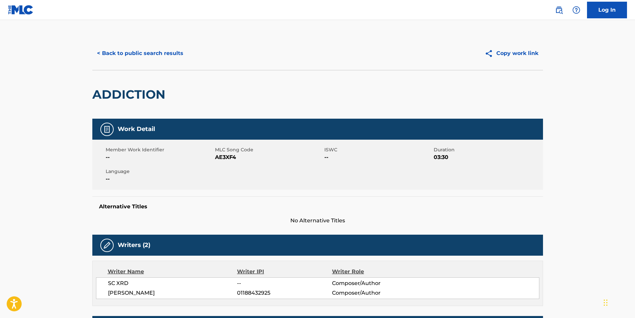
click at [121, 58] on button "< Back to public search results" at bounding box center [140, 53] width 96 height 17
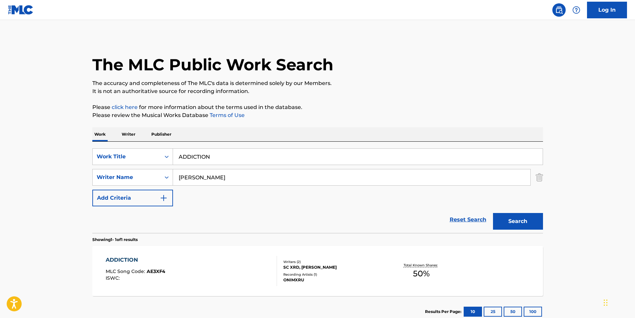
drag, startPoint x: 229, startPoint y: 159, endPoint x: 47, endPoint y: 174, distance: 182.7
click at [55, 174] on main "The MLC Public Work Search The accuracy and completeness of The MLC's data is d…" at bounding box center [317, 175] width 635 height 311
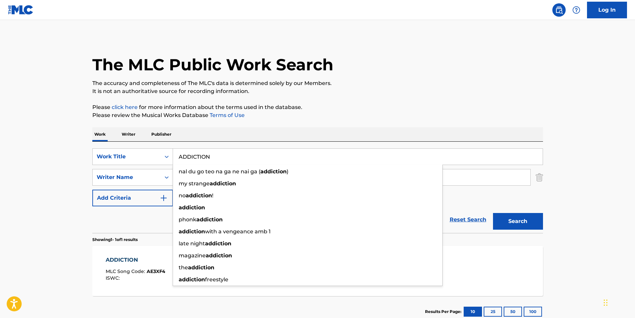
paste input "1203"
type input "1203"
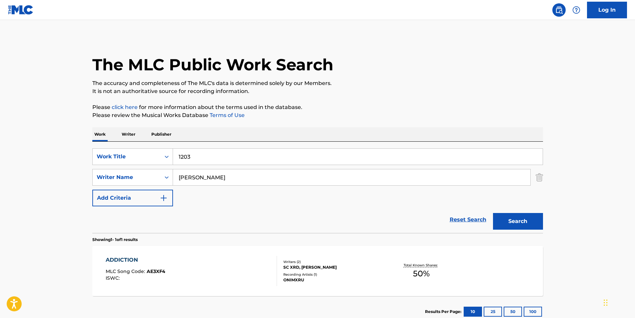
click at [0, 187] on html "Accessibility Screen-Reader Guide, Feedback, and Issue Reporting | New window C…" at bounding box center [317, 159] width 635 height 318
paste input "ATC Family"
drag, startPoint x: 255, startPoint y: 181, endPoint x: 150, endPoint y: 182, distance: 105.4
click at [147, 182] on div "SearchWithCriteria3c281b43-550c-45dd-962a-17f6a4709eb5 Writer Name [PERSON_NAME…" at bounding box center [317, 177] width 451 height 17
click at [342, 125] on div "The MLC Public Work Search The accuracy and completeness of The MLC's data is d…" at bounding box center [317, 182] width 467 height 291
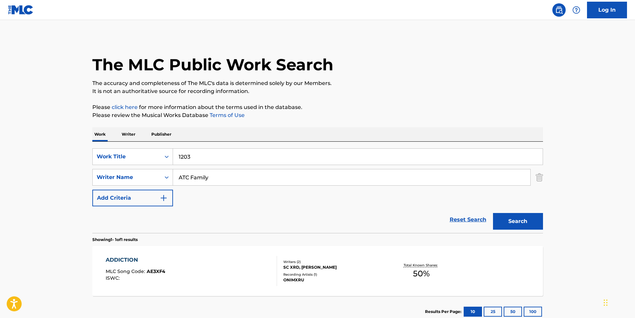
click at [510, 218] on button "Search" at bounding box center [518, 221] width 50 height 17
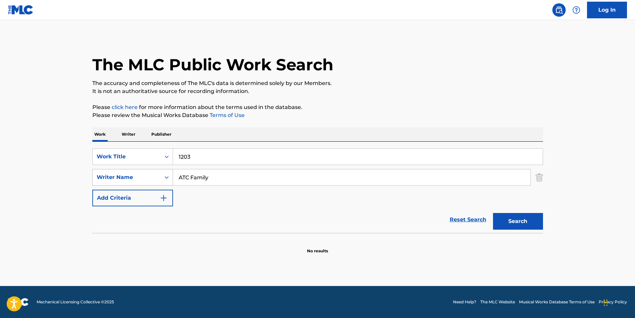
paste input "Charopoulos [PERSON_NAME]"
drag, startPoint x: 231, startPoint y: 177, endPoint x: 141, endPoint y: 177, distance: 89.4
click at [141, 177] on div "SearchWithCriteria3c281b43-550c-45dd-962a-17f6a4709eb5 Writer Name ATC Family" at bounding box center [317, 177] width 451 height 17
click at [278, 108] on p "Please click here for more information about the terms used in the database." at bounding box center [317, 107] width 451 height 8
click at [514, 218] on button "Search" at bounding box center [518, 221] width 50 height 17
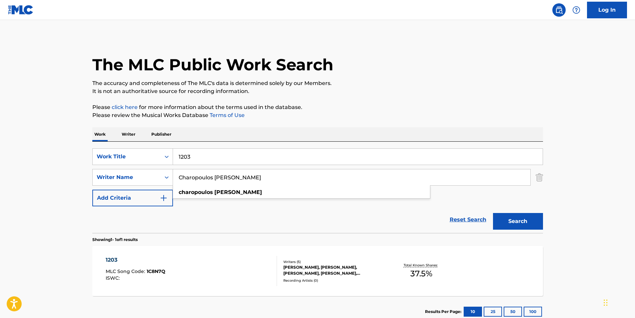
paste input "ristodoulidis [PERSON_NAME]"
drag, startPoint x: 265, startPoint y: 180, endPoint x: 163, endPoint y: 187, distance: 101.7
click at [163, 187] on div "SearchWithCriteria85c8a21f-b1e7-4037-8080-9aef7754ed7c Work Title 1203 SearchWi…" at bounding box center [317, 177] width 451 height 58
click at [341, 99] on div "The MLC Public Work Search The accuracy and completeness of The MLC's data is d…" at bounding box center [317, 182] width 467 height 291
click at [511, 222] on button "Search" at bounding box center [518, 221] width 50 height 17
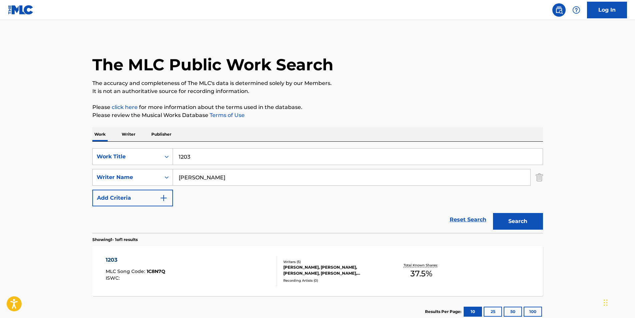
drag, startPoint x: 271, startPoint y: 176, endPoint x: 125, endPoint y: 193, distance: 147.1
click at [125, 193] on div "SearchWithCriteria85c8a21f-b1e7-4037-8080-9aef7754ed7c Work Title 1203 SearchWi…" at bounding box center [317, 177] width 451 height 58
paste input "Tsagkalos Stylian"
click at [312, 113] on p "Please review the Musical Works Database Terms of Use" at bounding box center [317, 115] width 451 height 8
click at [511, 222] on button "Search" at bounding box center [518, 221] width 50 height 17
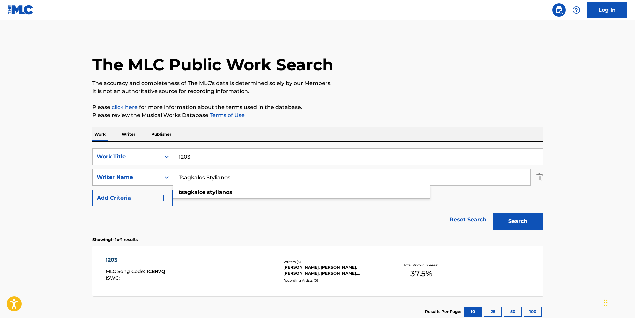
drag, startPoint x: 243, startPoint y: 173, endPoint x: 130, endPoint y: 181, distance: 112.7
click at [130, 181] on div "SearchWithCriteria3c281b43-550c-45dd-962a-17f6a4709eb5 Writer Name Tsagkalos St…" at bounding box center [317, 177] width 451 height 17
paste input "[PERSON_NAME]"
drag, startPoint x: 346, startPoint y: 123, endPoint x: 563, endPoint y: 183, distance: 225.1
click at [346, 123] on div "The MLC Public Work Search The accuracy and completeness of The MLC's data is d…" at bounding box center [317, 182] width 467 height 291
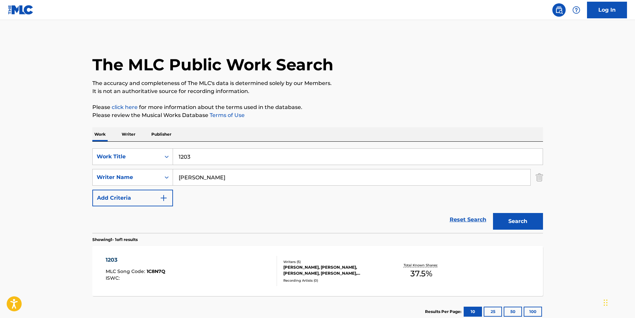
click at [522, 229] on button "Search" at bounding box center [518, 221] width 50 height 17
drag, startPoint x: 245, startPoint y: 178, endPoint x: 147, endPoint y: 183, distance: 98.1
click at [147, 184] on div "SearchWithCriteria3c281b43-550c-45dd-962a-17f6a4709eb5 Writer Name [PERSON_NAME…" at bounding box center [317, 177] width 451 height 17
paste input "Karydas Themistokl"
click at [295, 124] on div "The MLC Public Work Search The accuracy and completeness of The MLC's data is d…" at bounding box center [317, 182] width 467 height 291
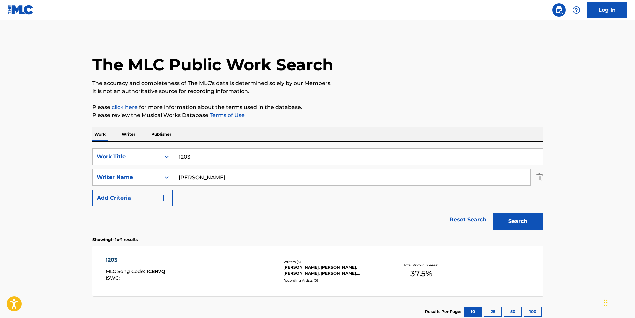
click at [520, 226] on button "Search" at bounding box center [518, 221] width 50 height 17
drag, startPoint x: 258, startPoint y: 182, endPoint x: 144, endPoint y: 191, distance: 114.4
click at [144, 191] on div "SearchWithCriteria85c8a21f-b1e7-4037-8080-9aef7754ed7c Work Title 1203 SearchWi…" at bounding box center [317, 177] width 451 height 58
paste input "STAY INDEPENDENT"
type input "[PERSON_NAME]"
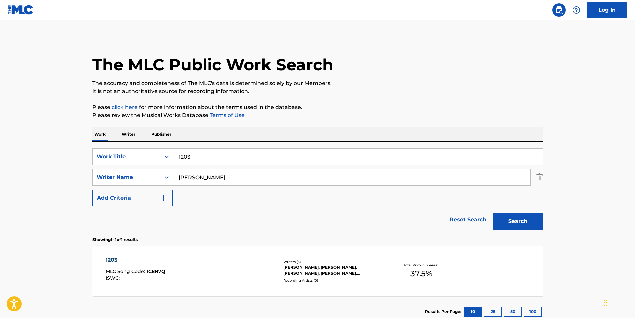
drag, startPoint x: 219, startPoint y: 161, endPoint x: 262, endPoint y: 129, distance: 53.4
click at [120, 161] on div "SearchWithCriteria85c8a21f-b1e7-4037-8080-9aef7754ed7c Work Title 1203" at bounding box center [317, 156] width 451 height 17
click at [341, 115] on p "Please review the Musical Works Database Terms of Use" at bounding box center [317, 115] width 451 height 8
drag, startPoint x: 213, startPoint y: 152, endPoint x: 165, endPoint y: 158, distance: 48.1
click at [165, 158] on div "SearchWithCriteria85c8a21f-b1e7-4037-8080-9aef7754ed7c Work Title v" at bounding box center [317, 156] width 451 height 17
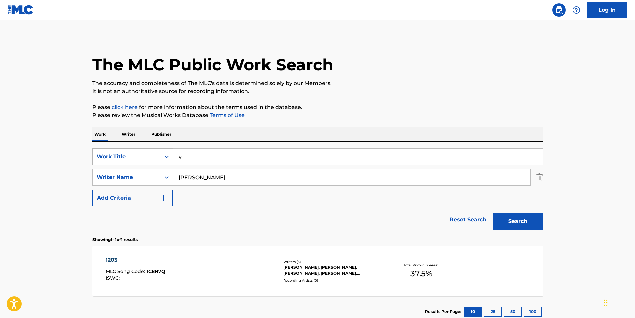
paste input "Jugendsprache"
type input "Jugendsprache"
click at [524, 100] on div "The MLC Public Work Search The accuracy and completeness of The MLC's data is d…" at bounding box center [317, 182] width 467 height 291
paste input "[PERSON_NAME]"
drag, startPoint x: 210, startPoint y: 181, endPoint x: 150, endPoint y: 182, distance: 60.7
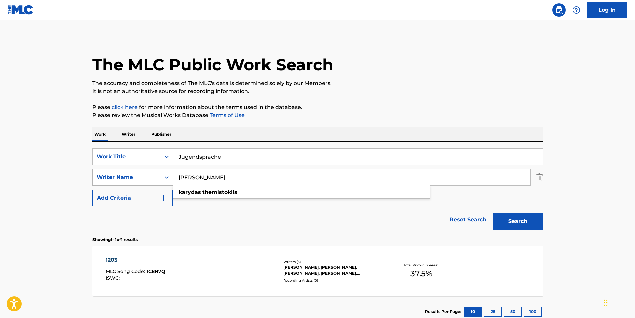
click at [150, 182] on div "SearchWithCriteria3c281b43-550c-45dd-962a-17f6a4709eb5 Writer Name [PERSON_NAME…" at bounding box center [317, 177] width 451 height 17
drag, startPoint x: 361, startPoint y: 105, endPoint x: 372, endPoint y: 105, distance: 11.3
click at [361, 105] on p "Please click here for more information about the terms used in the database." at bounding box center [317, 107] width 451 height 8
click at [528, 217] on button "Search" at bounding box center [518, 221] width 50 height 17
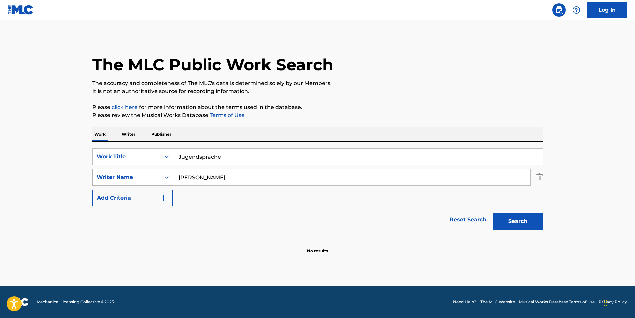
paste input "[PERSON_NAME]"
drag, startPoint x: 224, startPoint y: 174, endPoint x: 97, endPoint y: 177, distance: 126.7
click at [97, 177] on div "SearchWithCriteria3c281b43-550c-45dd-962a-17f6a4709eb5 Writer Name [PERSON_NAME]" at bounding box center [317, 177] width 451 height 17
drag, startPoint x: 261, startPoint y: 102, endPoint x: 277, endPoint y: 102, distance: 16.0
click at [261, 102] on div "The MLC Public Work Search The accuracy and completeness of The MLC's data is d…" at bounding box center [317, 145] width 467 height 217
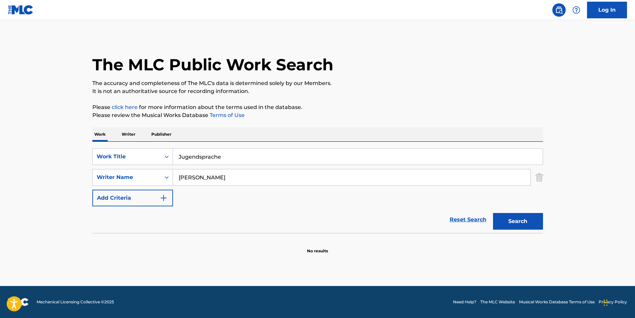
click at [521, 222] on button "Search" at bounding box center [518, 221] width 50 height 17
click at [207, 178] on input "[PERSON_NAME]" at bounding box center [351, 177] width 357 height 16
type input "[PERSON_NAME]"
click at [522, 128] on div "Work Writer Publisher" at bounding box center [317, 134] width 451 height 14
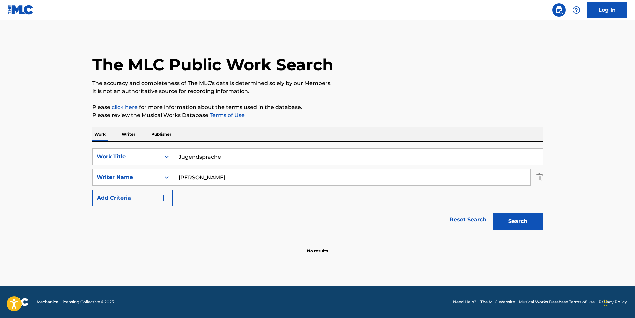
click at [508, 224] on button "Search" at bounding box center [518, 221] width 50 height 17
paste input "Arrogant"
drag, startPoint x: 254, startPoint y: 158, endPoint x: 192, endPoint y: 95, distance: 88.0
click at [103, 158] on div "SearchWithCriteria85c8a21f-b1e7-4037-8080-9aef7754ed7c Work Title Jugendsprache" at bounding box center [317, 156] width 451 height 17
type input "Arrogant"
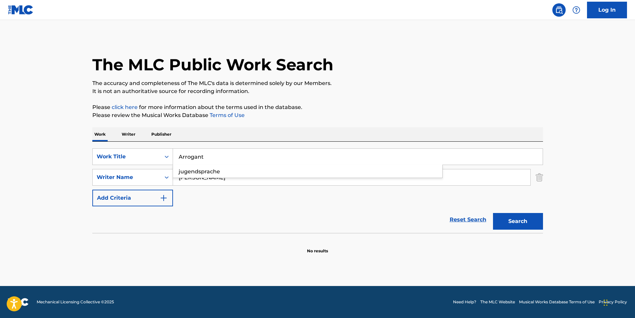
click at [265, 69] on h1 "The MLC Public Work Search" at bounding box center [212, 65] width 241 height 20
click at [528, 224] on button "Search" at bounding box center [518, 221] width 50 height 17
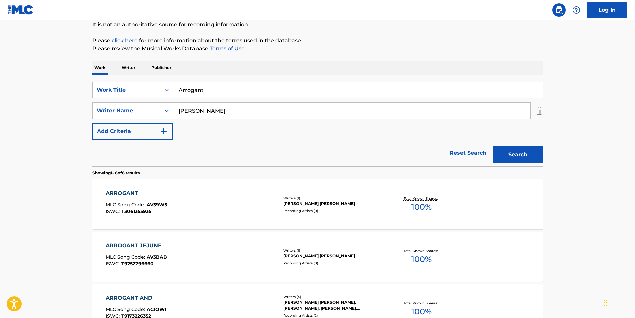
scroll to position [100, 0]
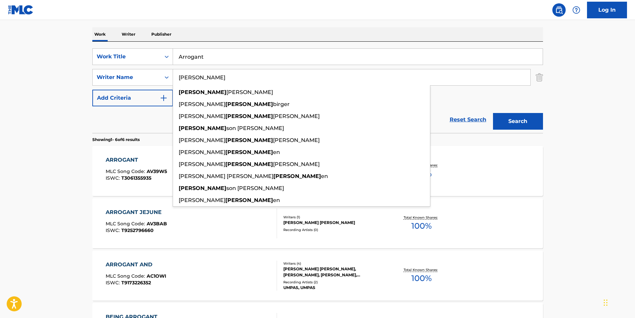
drag, startPoint x: 241, startPoint y: 72, endPoint x: 402, endPoint y: 79, distance: 160.5
click at [166, 79] on div "SearchWithCriteria3c281b43-550c-45dd-962a-17f6a4709eb5 Writer Name [PERSON_NAME…" at bounding box center [317, 77] width 451 height 17
paste input "[PERSON_NAME]"
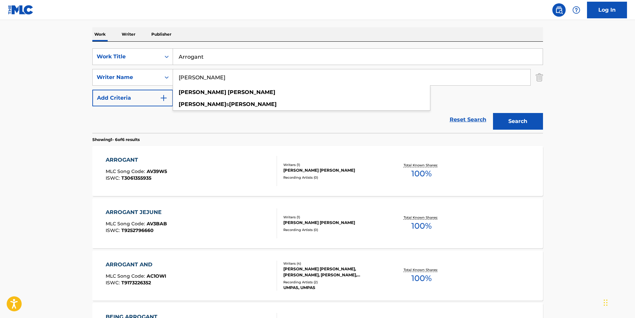
click at [512, 115] on button "Search" at bounding box center [518, 121] width 50 height 17
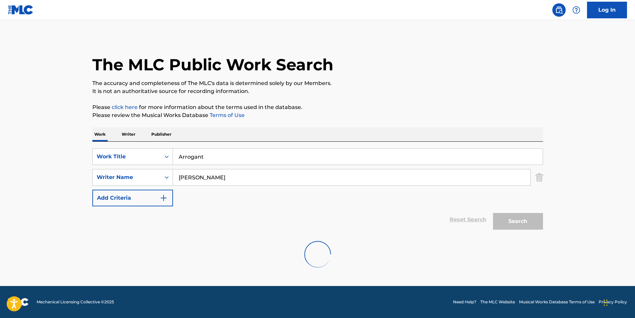
scroll to position [0, 0]
drag, startPoint x: 168, startPoint y: 180, endPoint x: 35, endPoint y: 196, distance: 134.6
click at [35, 196] on main "The MLC Public Work Search The accuracy and completeness of The MLC's data is d…" at bounding box center [317, 153] width 635 height 266
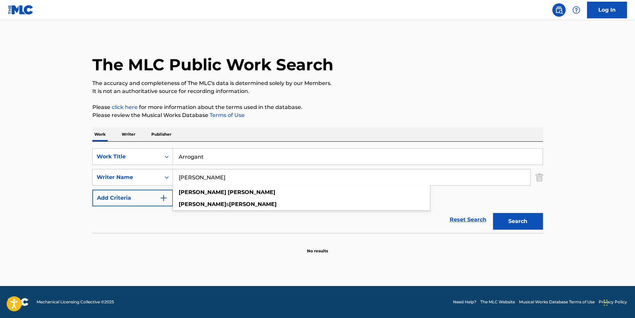
paste input "[PERSON_NAME]"
type input "[PERSON_NAME]"
click at [533, 216] on button "Search" at bounding box center [518, 221] width 50 height 17
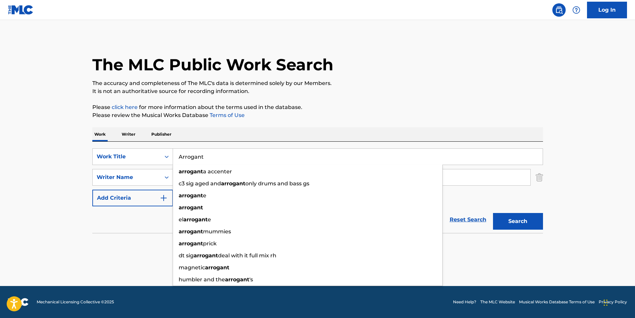
drag, startPoint x: 276, startPoint y: 156, endPoint x: 266, endPoint y: 112, distance: 45.2
click at [148, 166] on div "SearchWithCriteria85c8a21f-b1e7-4037-8080-9aef7754ed7c Work Title Arrogant arro…" at bounding box center [317, 177] width 451 height 58
paste input "[PERSON_NAME]"
type input "[PERSON_NAME]"
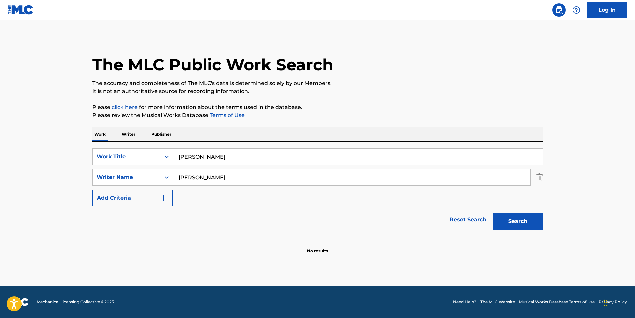
click at [411, 65] on div "The MLC Public Work Search" at bounding box center [317, 61] width 451 height 49
click at [505, 218] on button "Search" at bounding box center [518, 221] width 50 height 17
drag, startPoint x: 222, startPoint y: 175, endPoint x: 165, endPoint y: 176, distance: 57.0
click at [165, 176] on div "SearchWithCriteria3c281b43-550c-45dd-962a-17f6a4709eb5 Writer Name [PERSON_NAME]" at bounding box center [317, 177] width 451 height 17
paste input "[PERSON_NAME]"
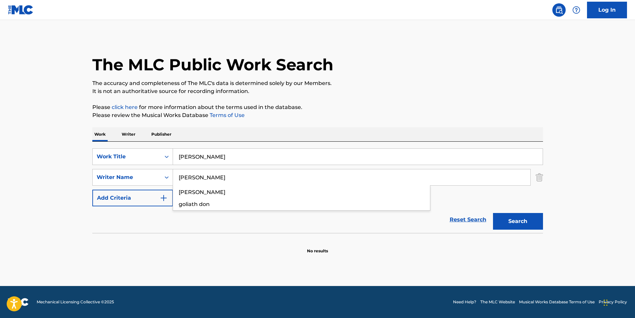
type input "[PERSON_NAME]"
click at [323, 75] on div "The MLC Public Work Search" at bounding box center [317, 61] width 451 height 49
click at [516, 221] on button "Search" at bounding box center [518, 221] width 50 height 17
click at [531, 217] on button "Search" at bounding box center [518, 221] width 50 height 17
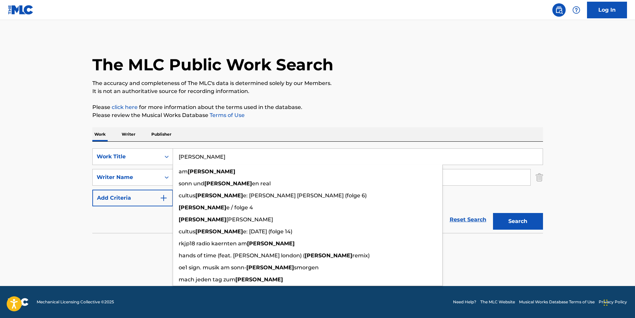
drag, startPoint x: 231, startPoint y: 151, endPoint x: 413, endPoint y: 68, distance: 200.1
click at [116, 166] on div "SearchWithCriteria85c8a21f-b1e7-4037-8080-9aef7754ed7c Work Title [PERSON_NAME]…" at bounding box center [317, 177] width 451 height 58
paste input "Shit"
type input "Shit"
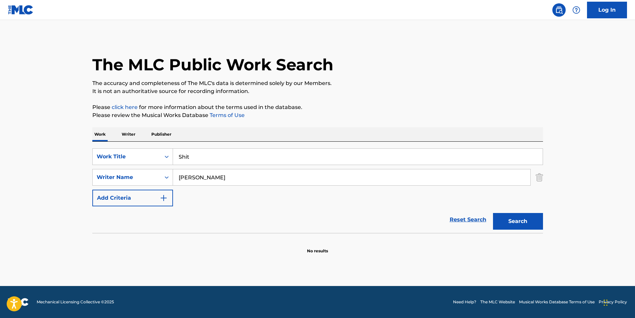
click at [423, 65] on div "The MLC Public Work Search" at bounding box center [317, 61] width 451 height 49
click at [536, 216] on button "Search" at bounding box center [518, 221] width 50 height 17
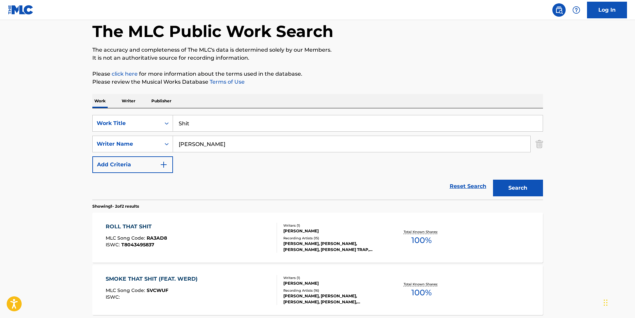
scroll to position [97, 0]
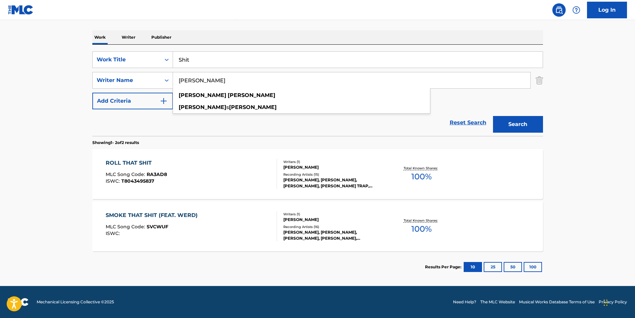
drag, startPoint x: 239, startPoint y: 84, endPoint x: 147, endPoint y: 92, distance: 92.4
click at [148, 92] on div "SearchWithCriteria85c8a21f-b1e7-4037-8080-9aef7754ed7c Work Title Shit SearchWi…" at bounding box center [317, 80] width 451 height 58
paste input "[PERSON_NAME]"
type input "[PERSON_NAME]"
click at [511, 123] on button "Search" at bounding box center [518, 124] width 50 height 17
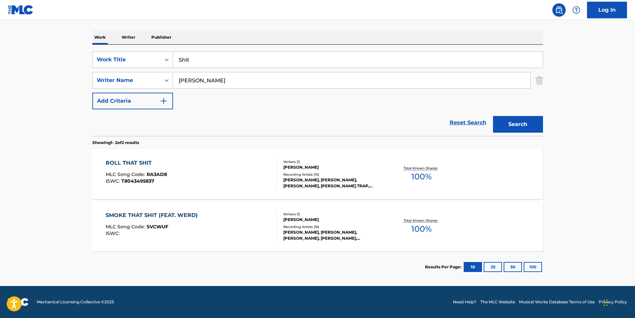
scroll to position [0, 0]
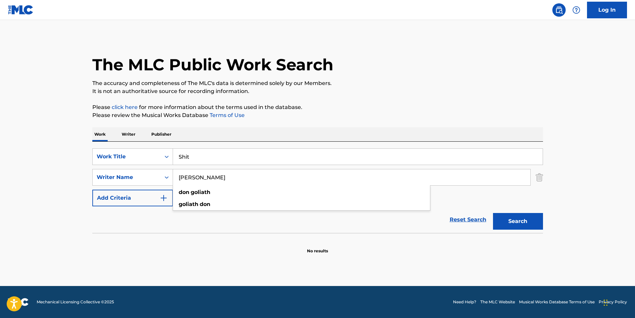
drag, startPoint x: 248, startPoint y: 184, endPoint x: 1, endPoint y: 184, distance: 247.1
click at [1, 184] on main "The MLC Public Work Search The accuracy and completeness of The MLC's data is d…" at bounding box center [317, 153] width 635 height 266
click at [539, 84] on p "The accuracy and completeness of The MLC's data is determined solely by our Mem…" at bounding box center [317, 83] width 451 height 8
drag, startPoint x: 262, startPoint y: 174, endPoint x: 140, endPoint y: 183, distance: 122.4
click at [140, 183] on div "SearchWithCriteria3c281b43-550c-45dd-962a-17f6a4709eb5 Writer Name [PERSON_NAME…" at bounding box center [317, 177] width 451 height 17
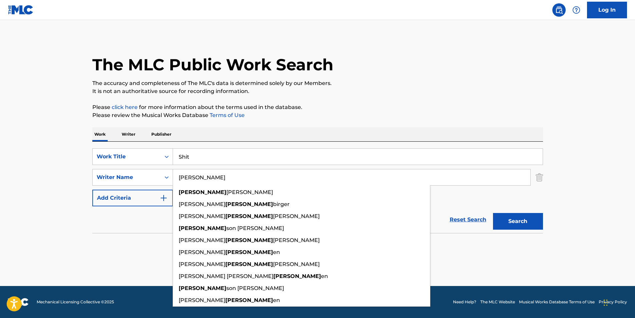
click at [511, 126] on div "The MLC Public Work Search The accuracy and completeness of The MLC's data is d…" at bounding box center [317, 145] width 467 height 217
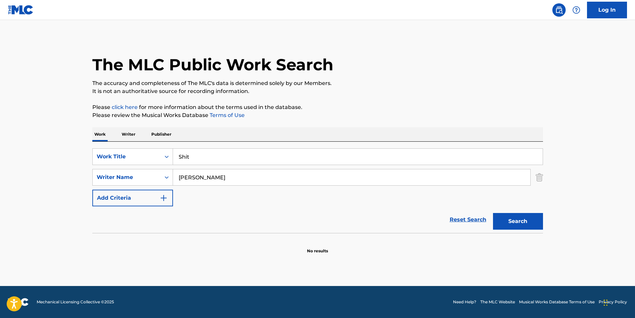
click at [502, 218] on button "Search" at bounding box center [518, 221] width 50 height 17
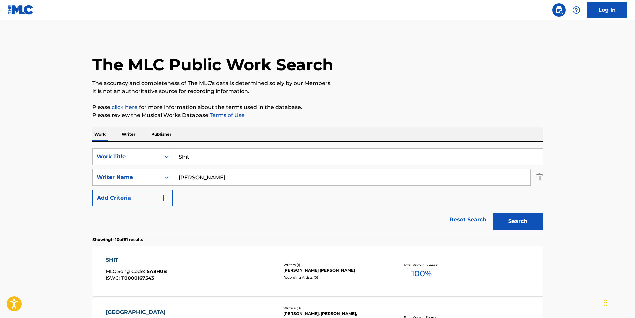
scroll to position [67, 0]
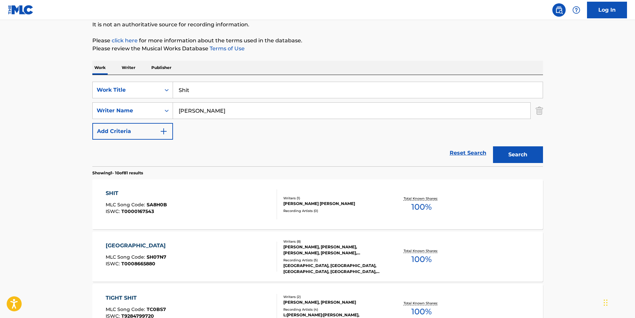
click at [241, 110] on input "[PERSON_NAME]" at bounding box center [351, 111] width 357 height 16
drag, startPoint x: 225, startPoint y: 112, endPoint x: 294, endPoint y: 92, distance: 72.5
click at [143, 115] on div "SearchWithCriteria3c281b43-550c-45dd-962a-17f6a4709eb5 Writer Name [PERSON_NAME]" at bounding box center [317, 110] width 451 height 17
paste input "ars [PERSON_NAME]"
type input "[PERSON_NAME]"
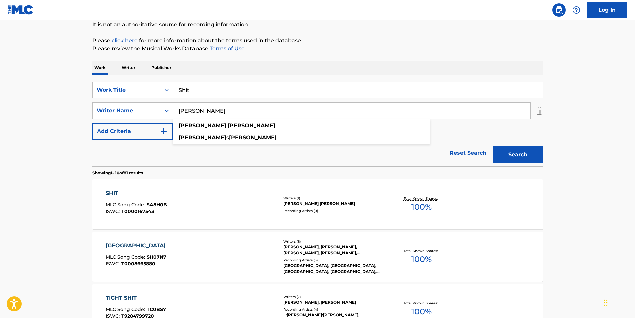
click at [540, 156] on button "Search" at bounding box center [518, 154] width 50 height 17
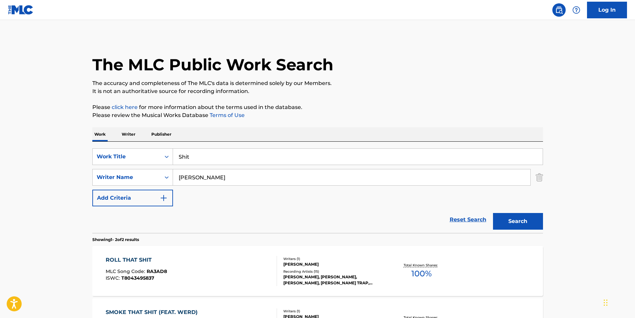
scroll to position [97, 0]
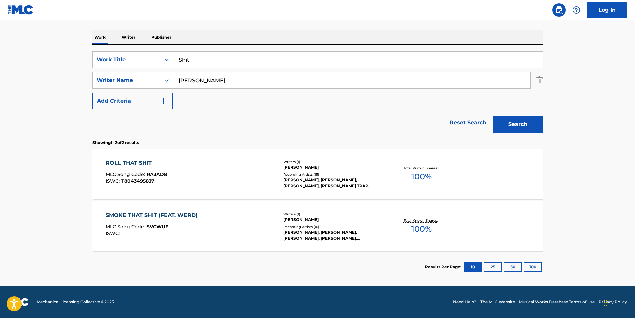
click at [117, 164] on div "ROLL THAT SHIT" at bounding box center [136, 163] width 61 height 8
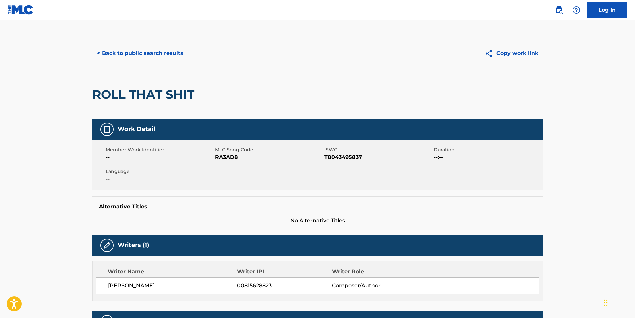
click at [99, 50] on button "< Back to public search results" at bounding box center [140, 53] width 96 height 17
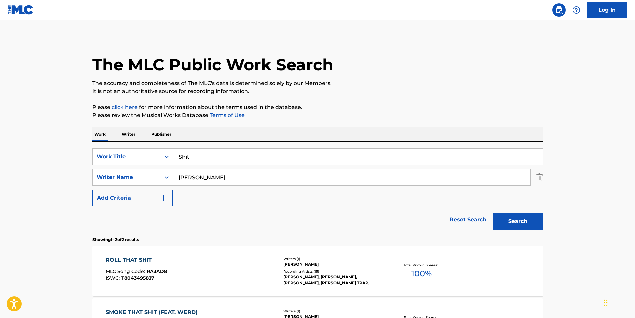
scroll to position [59, 0]
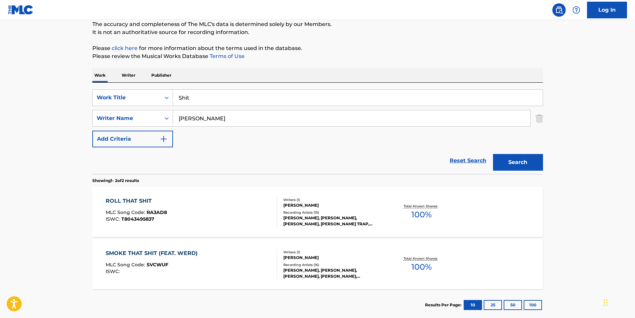
drag, startPoint x: 233, startPoint y: 99, endPoint x: 93, endPoint y: 110, distance: 140.4
click at [98, 108] on div "SearchWithCriteria85c8a21f-b1e7-4037-8080-9aef7754ed7c Work Title Shit SearchWi…" at bounding box center [317, 118] width 451 height 58
paste input "Tell Me the Truth"
type input "Tell Me the Truth"
click at [0, 173] on html "Accessibility Screen-Reader Guide, Feedback, and Issue Reporting | New window C…" at bounding box center [317, 100] width 635 height 318
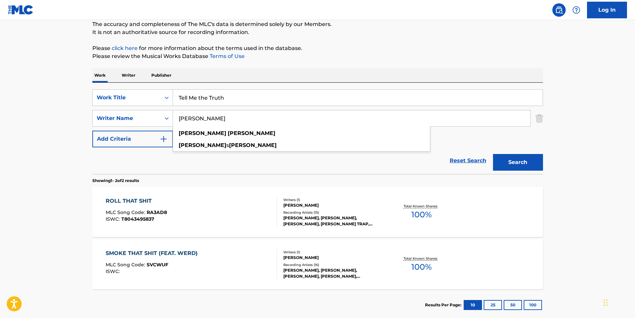
drag, startPoint x: 251, startPoint y: 117, endPoint x: 179, endPoint y: 130, distance: 73.2
click at [180, 126] on div "[PERSON_NAME] [PERSON_NAME] [PERSON_NAME]" at bounding box center [351, 118] width 357 height 16
paste input "[PERSON_NAME]"
click at [517, 171] on div "Search" at bounding box center [516, 160] width 53 height 27
click at [512, 164] on button "Search" at bounding box center [518, 162] width 50 height 17
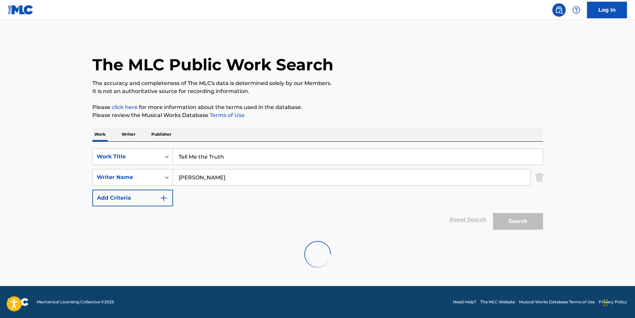
scroll to position [0, 0]
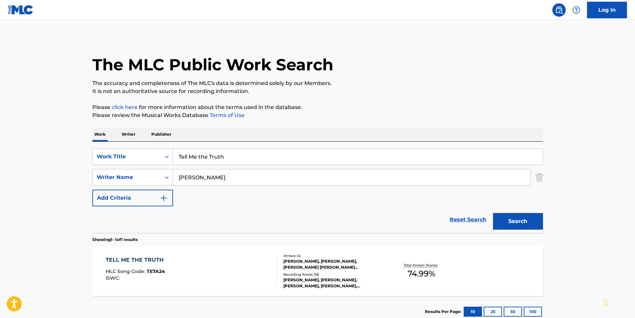
click at [12, 261] on main "The MLC Public Work Search The accuracy and completeness of The MLC's data is d…" at bounding box center [317, 175] width 635 height 311
paste input "[PERSON_NAME]"
drag, startPoint x: 232, startPoint y: 179, endPoint x: 162, endPoint y: 179, distance: 69.7
click at [149, 191] on div "SearchWithCriteria85c8a21f-b1e7-4037-8080-9aef7754ed7c Work Title Tell Me the T…" at bounding box center [317, 177] width 451 height 58
click at [369, 96] on div "The MLC Public Work Search The accuracy and completeness of The MLC's data is d…" at bounding box center [317, 182] width 467 height 291
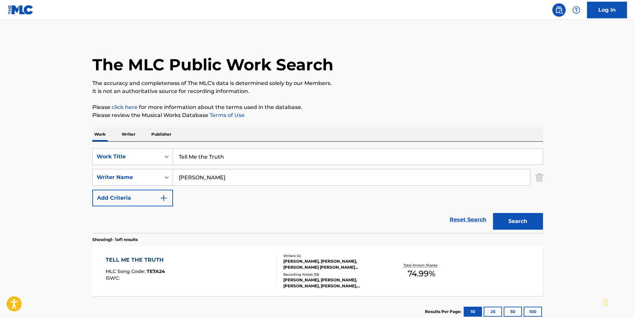
click at [534, 220] on button "Search" at bounding box center [518, 221] width 50 height 17
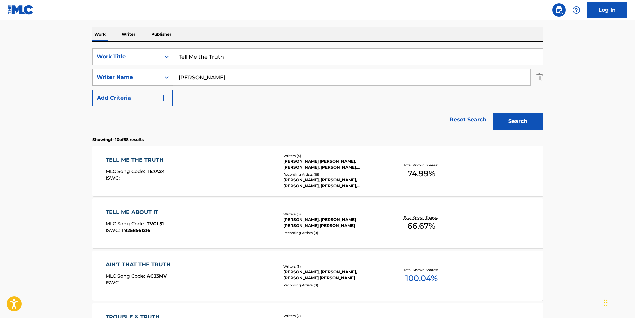
drag, startPoint x: 255, startPoint y: 75, endPoint x: 116, endPoint y: 78, distance: 139.4
click at [115, 78] on div "SearchWithCriteria3c281b43-550c-45dd-962a-17f6a4709eb5 Writer Name [PERSON_NAME]" at bounding box center [317, 77] width 451 height 17
paste input "[PERSON_NAME]"
click at [522, 115] on button "Search" at bounding box center [518, 121] width 50 height 17
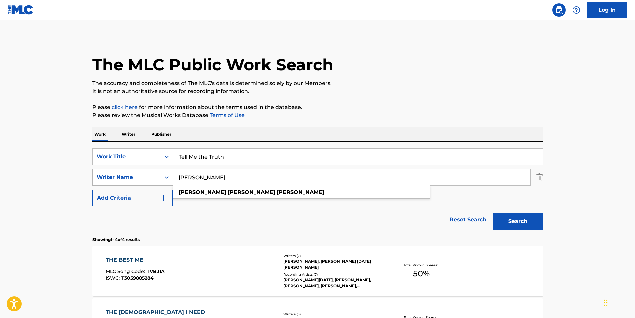
paste input "Hunter [PERSON_NAME]"
drag, startPoint x: 248, startPoint y: 176, endPoint x: 153, endPoint y: 178, distance: 95.1
click at [149, 184] on div "SearchWithCriteria3c281b43-550c-45dd-962a-17f6a4709eb5 Writer Name [PERSON_NAME…" at bounding box center [317, 177] width 451 height 17
click at [348, 108] on p "Please click here for more information about the terms used in the database." at bounding box center [317, 107] width 451 height 8
click at [529, 227] on button "Search" at bounding box center [518, 221] width 50 height 17
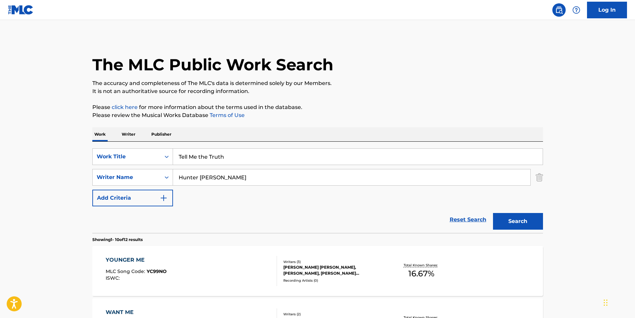
scroll to position [67, 0]
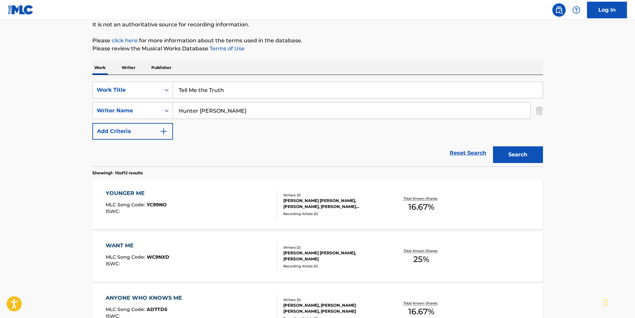
drag, startPoint x: 267, startPoint y: 112, endPoint x: 208, endPoint y: 82, distance: 65.6
paste input "[PERSON_NAME] [PERSON_NAME]"
click at [513, 157] on button "Search" at bounding box center [518, 154] width 50 height 17
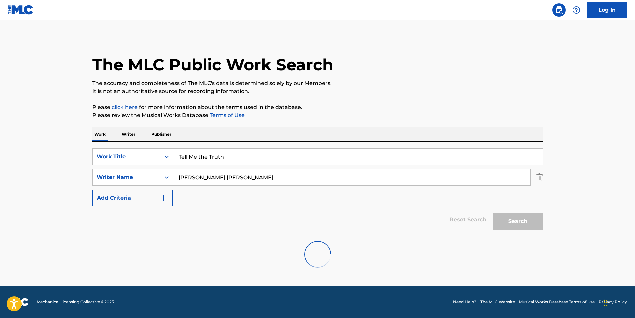
scroll to position [0, 0]
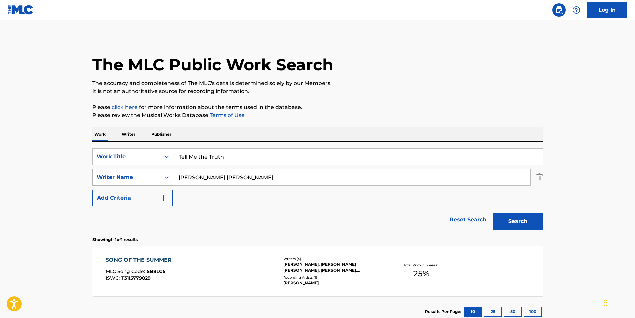
drag, startPoint x: 253, startPoint y: 174, endPoint x: 144, endPoint y: 185, distance: 109.9
click at [144, 185] on div "SearchWithCriteria3c281b43-550c-45dd-962a-17f6a4709eb5 Writer Name [PERSON_NAME…" at bounding box center [317, 177] width 451 height 17
paste input "[PERSON_NAME]"
type input "[PERSON_NAME]"
click at [347, 123] on div "The MLC Public Work Search The accuracy and completeness of The MLC's data is d…" at bounding box center [317, 182] width 467 height 291
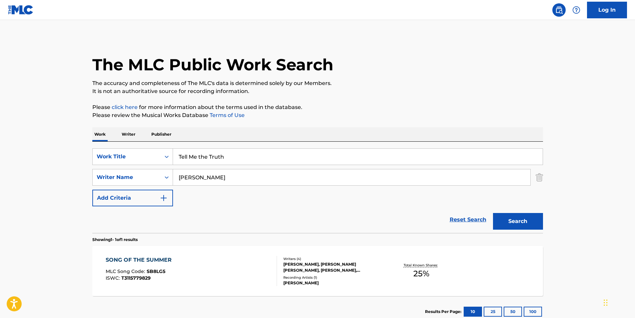
click at [514, 213] on button "Search" at bounding box center [518, 221] width 50 height 17
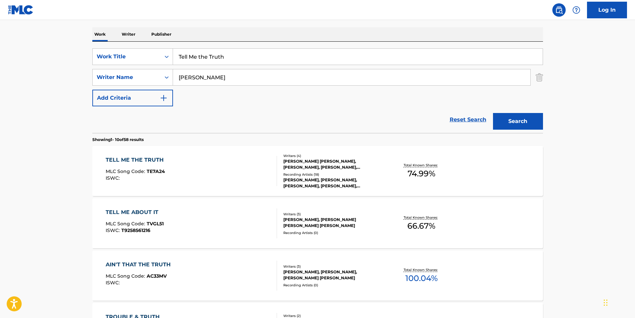
scroll to position [133, 0]
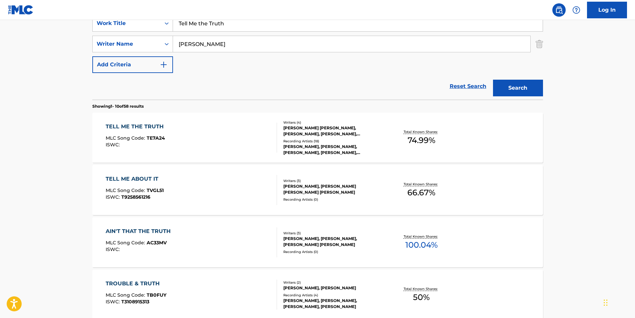
click at [166, 149] on div "TELL ME THE TRUTH MLC Song Code : TE7A24 ISWC :" at bounding box center [191, 138] width 171 height 30
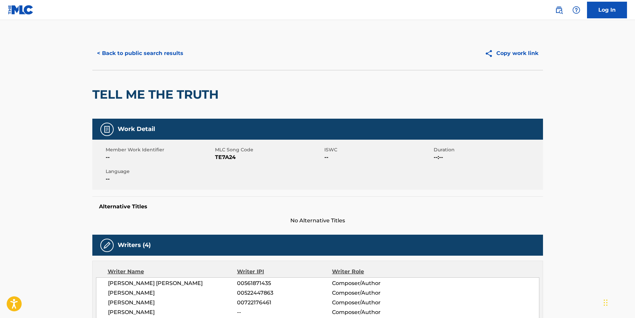
click at [219, 155] on span "TE7A24" at bounding box center [269, 157] width 108 height 8
copy span "TE7A24"
click at [104, 57] on button "< Back to public search results" at bounding box center [140, 53] width 96 height 17
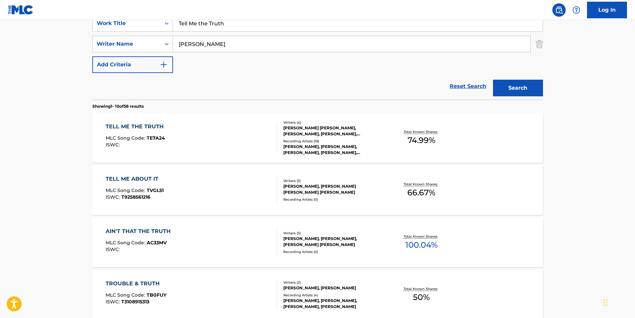
scroll to position [100, 0]
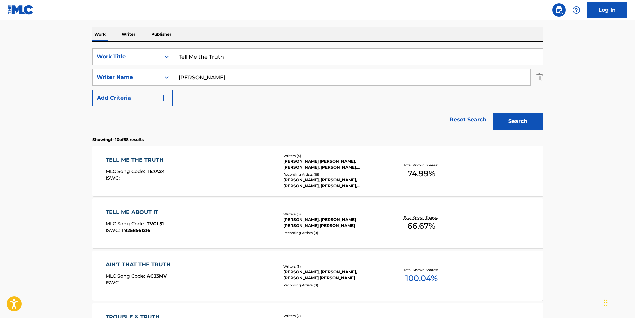
click at [191, 178] on div "TELL ME THE TRUTH MLC Song Code : TE7A24 ISWC :" at bounding box center [191, 171] width 171 height 30
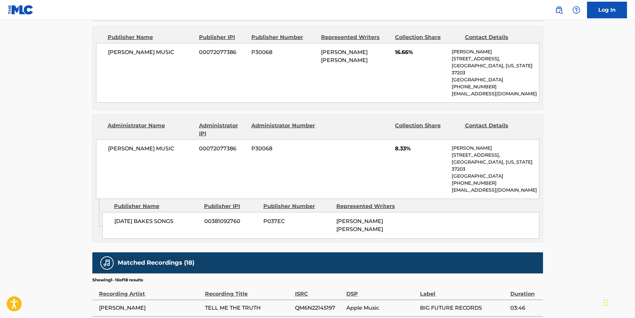
scroll to position [1167, 0]
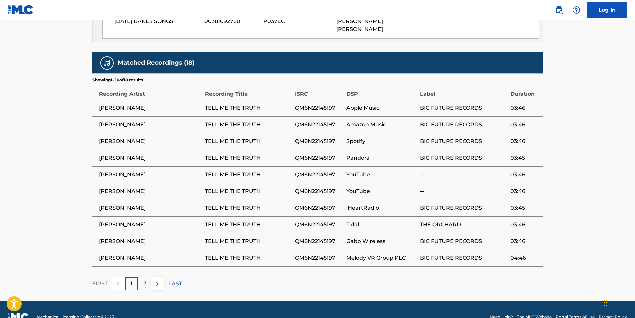
click at [158, 277] on button at bounding box center [157, 283] width 13 height 13
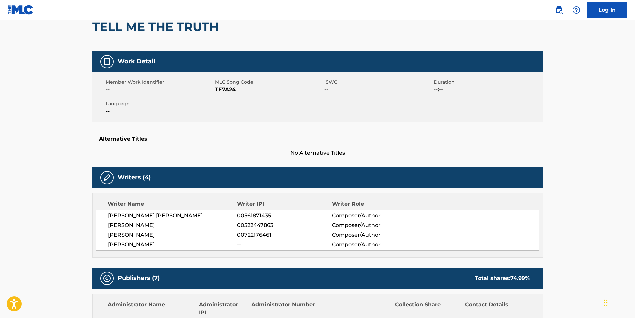
scroll to position [0, 0]
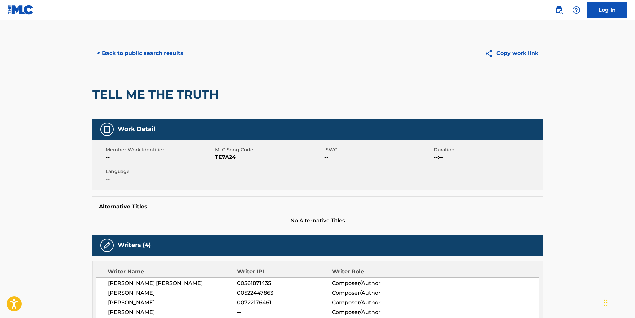
click at [115, 59] on button "< Back to public search results" at bounding box center [140, 53] width 96 height 17
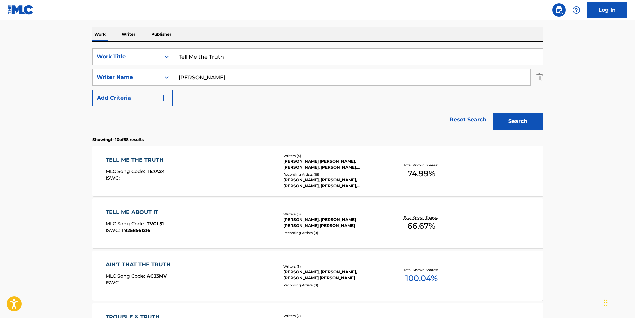
drag, startPoint x: 537, startPoint y: 80, endPoint x: 512, endPoint y: 80, distance: 24.7
click at [537, 80] on img "Search Form" at bounding box center [539, 77] width 7 height 17
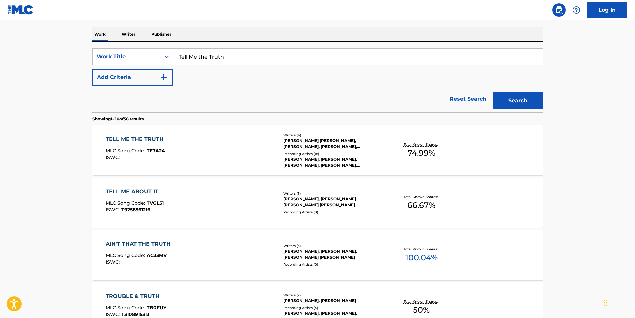
click at [142, 84] on button "Add Criteria" at bounding box center [132, 77] width 81 height 17
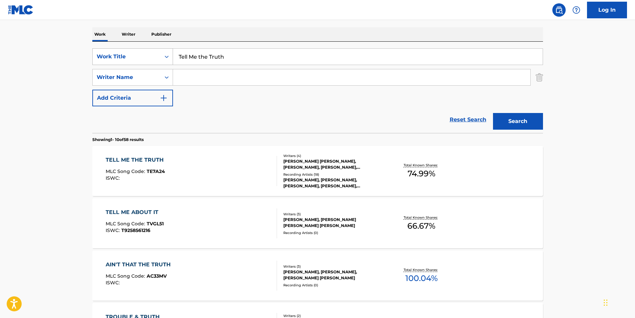
paste input "Lunch With [PERSON_NAME] (feat. RLX)"
drag, startPoint x: 176, startPoint y: 56, endPoint x: 131, endPoint y: 56, distance: 45.3
click at [131, 56] on div "SearchWithCriteria85c8a21f-b1e7-4037-8080-9aef7754ed7c Work Title Lunch With [P…" at bounding box center [317, 56] width 451 height 17
click at [522, 122] on button "Search" at bounding box center [518, 121] width 50 height 17
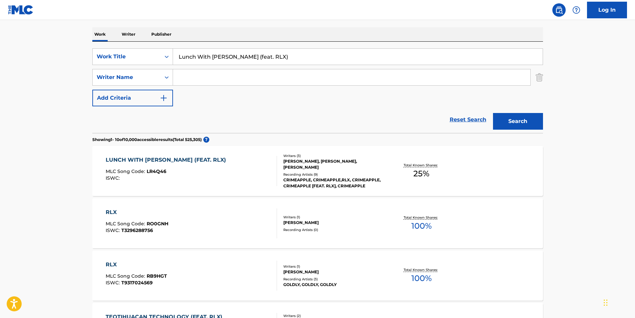
drag, startPoint x: 226, startPoint y: 58, endPoint x: 358, endPoint y: 58, distance: 132.7
click at [358, 58] on input "Lunch With [PERSON_NAME] (feat. RLX)" at bounding box center [358, 57] width 370 height 16
type input "Lunch With [PERSON_NAME]"
click at [539, 124] on button "Search" at bounding box center [518, 121] width 50 height 17
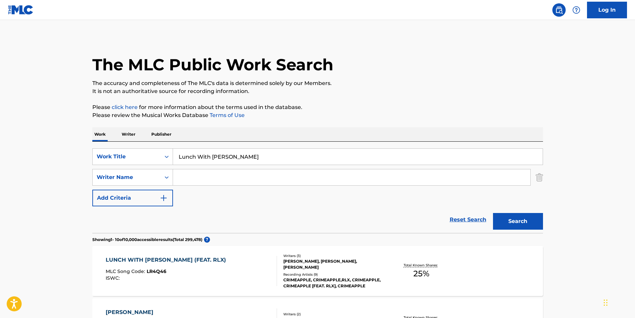
click at [215, 180] on input "Search Form" at bounding box center [351, 177] width 357 height 16
paste input "CRIMEAPPLE"
click at [516, 227] on button "Search" at bounding box center [518, 221] width 50 height 17
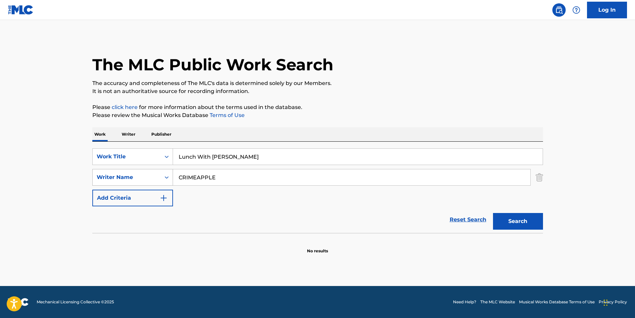
paste input "[PERSON_NAME]"
drag, startPoint x: 242, startPoint y: 175, endPoint x: 408, endPoint y: 55, distance: 204.4
click at [93, 172] on div "SearchWithCriteria3c281b43-550c-45dd-962a-17f6a4709eb5 Writer Name [PERSON_NAME]" at bounding box center [317, 177] width 451 height 17
click at [408, 55] on div "The MLC Public Work Search" at bounding box center [317, 61] width 451 height 49
click at [508, 216] on button "Search" at bounding box center [518, 221] width 50 height 17
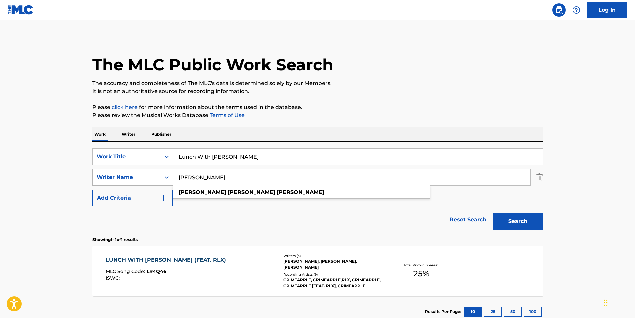
paste input "[PERSON_NAME]"
drag, startPoint x: 302, startPoint y: 180, endPoint x: 325, endPoint y: 95, distance: 88.3
click at [134, 183] on div "SearchWithCriteria3c281b43-550c-45dd-962a-17f6a4709eb5 Writer Name [PERSON_NAME…" at bounding box center [317, 177] width 451 height 17
click at [325, 95] on p "It is not an authoritative source for recording information." at bounding box center [317, 91] width 451 height 8
click at [515, 220] on button "Search" at bounding box center [518, 221] width 50 height 17
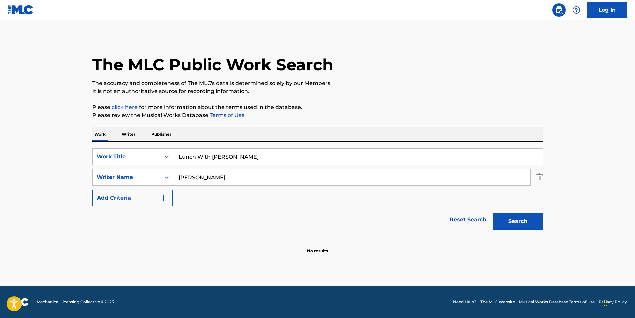
click at [210, 178] on input "[PERSON_NAME]" at bounding box center [351, 177] width 357 height 16
click at [493, 213] on button "Search" at bounding box center [518, 221] width 50 height 17
click at [223, 177] on input "[PERSON_NAME]" at bounding box center [351, 177] width 357 height 16
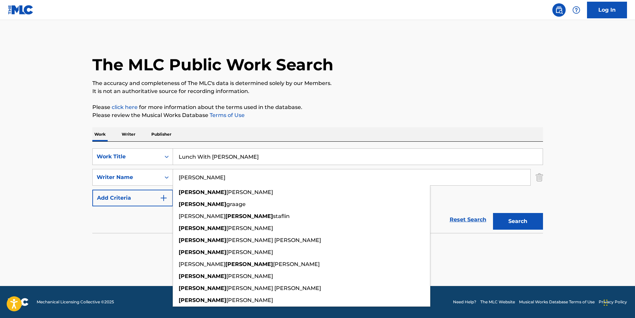
click at [493, 213] on button "Search" at bounding box center [518, 221] width 50 height 17
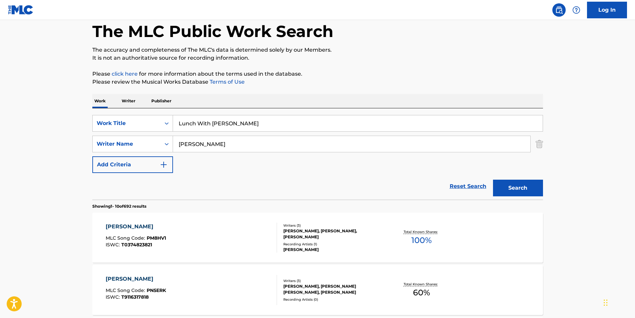
scroll to position [67, 0]
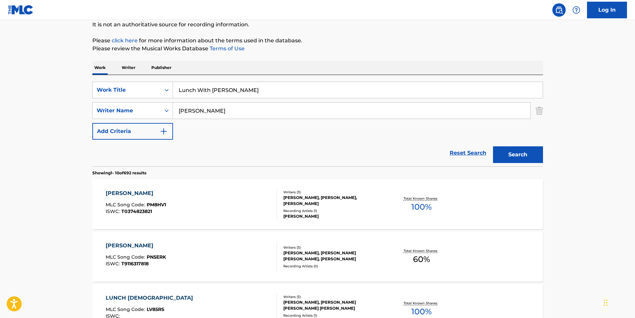
drag, startPoint x: 217, startPoint y: 115, endPoint x: 132, endPoint y: 124, distance: 85.9
click at [132, 124] on div "SearchWithCriteria85c8a21f-b1e7-4037-8080-9aef7754ed7c Work Title Lunch With Pe…" at bounding box center [317, 111] width 451 height 58
paste input "[PERSON_NAME]"
click at [196, 109] on input "[PERSON_NAME]" at bounding box center [351, 111] width 357 height 16
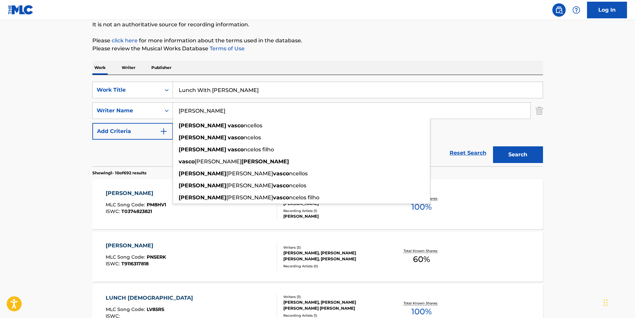
click at [493, 146] on button "Search" at bounding box center [518, 154] width 50 height 17
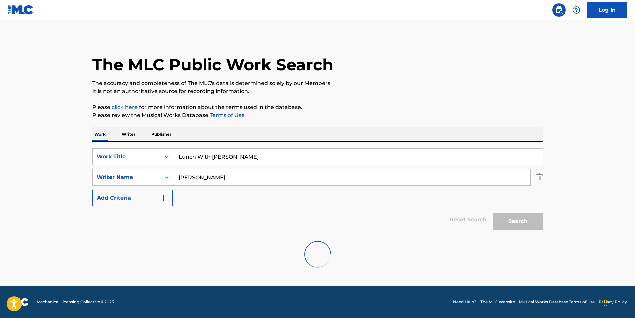
scroll to position [0, 0]
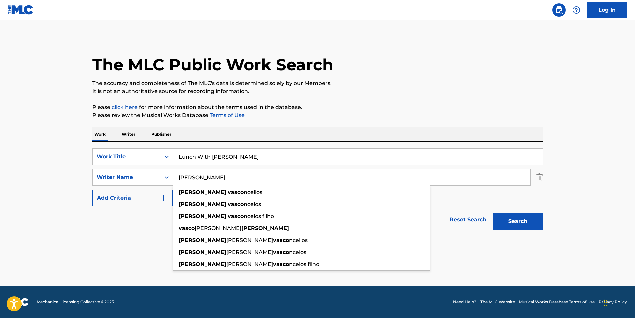
paste input "[PERSON_NAME]"
drag, startPoint x: 232, startPoint y: 179, endPoint x: 138, endPoint y: 190, distance: 94.7
click at [137, 190] on div "SearchWithCriteria85c8a21f-b1e7-4037-8080-9aef7754ed7c Work Title Lunch With [P…" at bounding box center [317, 177] width 451 height 58
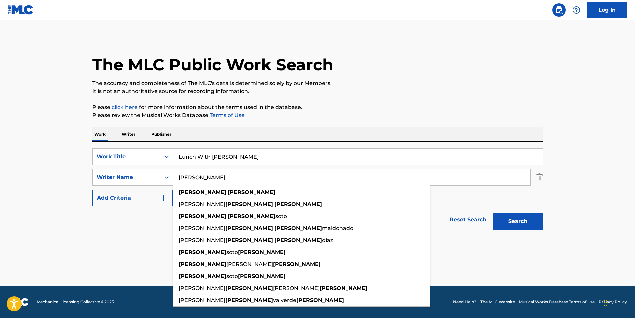
type input "[PERSON_NAME]"
click at [425, 90] on p "It is not an authoritative source for recording information." at bounding box center [317, 91] width 451 height 8
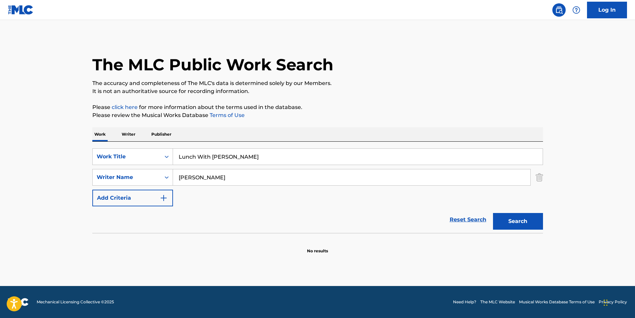
click at [522, 222] on button "Search" at bounding box center [518, 221] width 50 height 17
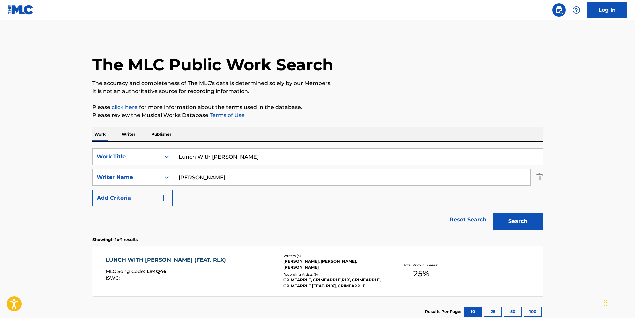
click at [169, 265] on div "LUNCH WITH [PERSON_NAME] (FEAT. RLX) MLC Song Code : LR4Q46 ISWC :" at bounding box center [168, 271] width 124 height 30
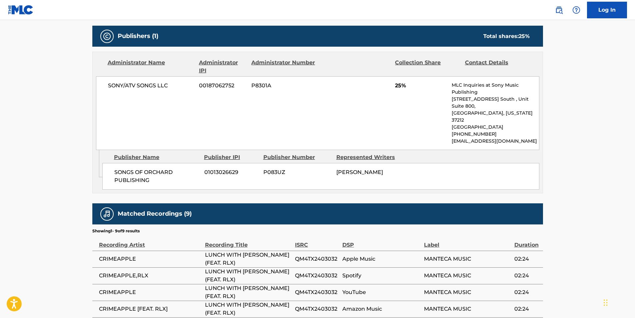
scroll to position [167, 0]
